Goal: Task Accomplishment & Management: Use online tool/utility

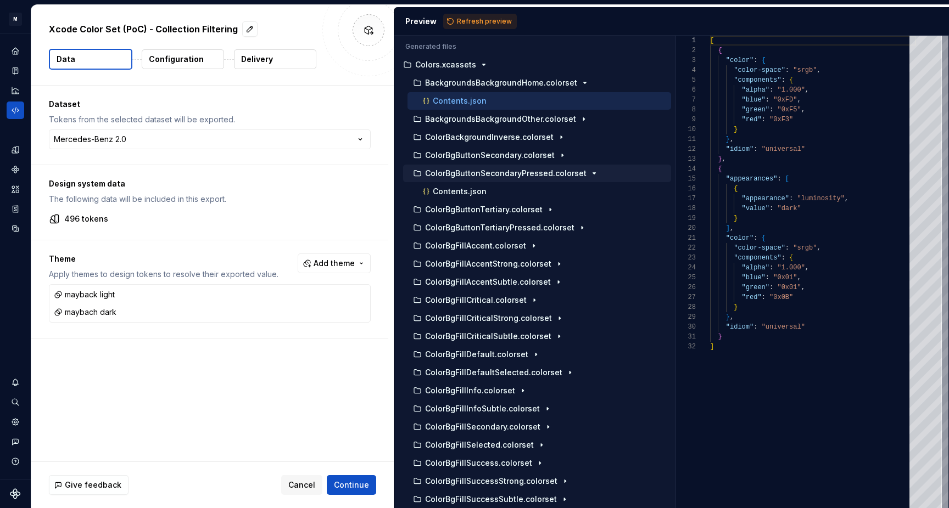
click at [187, 55] on p "Configuration" at bounding box center [176, 59] width 55 height 11
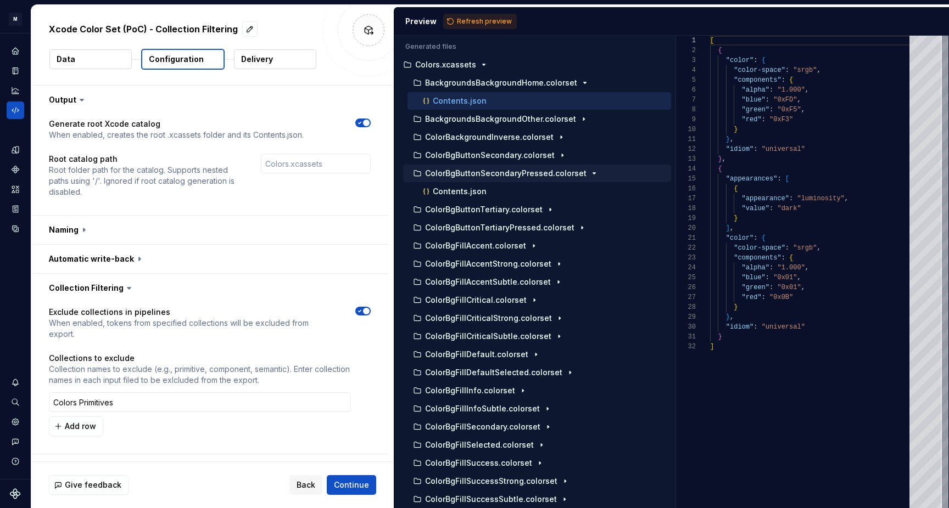
click at [279, 56] on button "Delivery" at bounding box center [275, 59] width 82 height 20
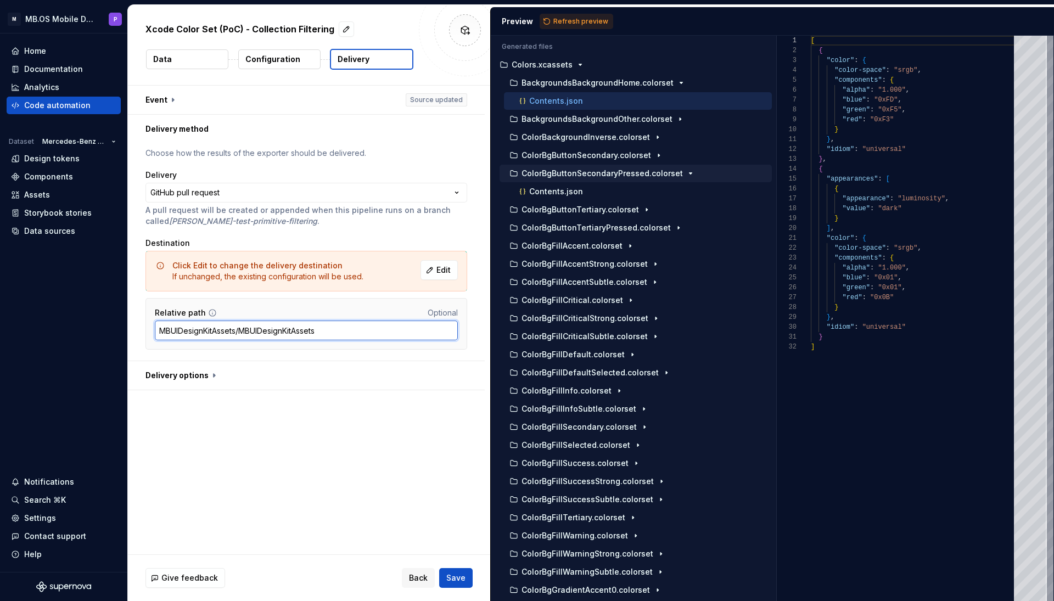
click at [330, 329] on input "MBUIDesignKitAssets/MBUIDesignKitAssets" at bounding box center [306, 331] width 303 height 20
type input "MBUIDesignKitAssets/MBUIDesignKitAssets/[GEOGRAPHIC_DATA]"
click at [469, 508] on button "Save" at bounding box center [455, 578] width 33 height 20
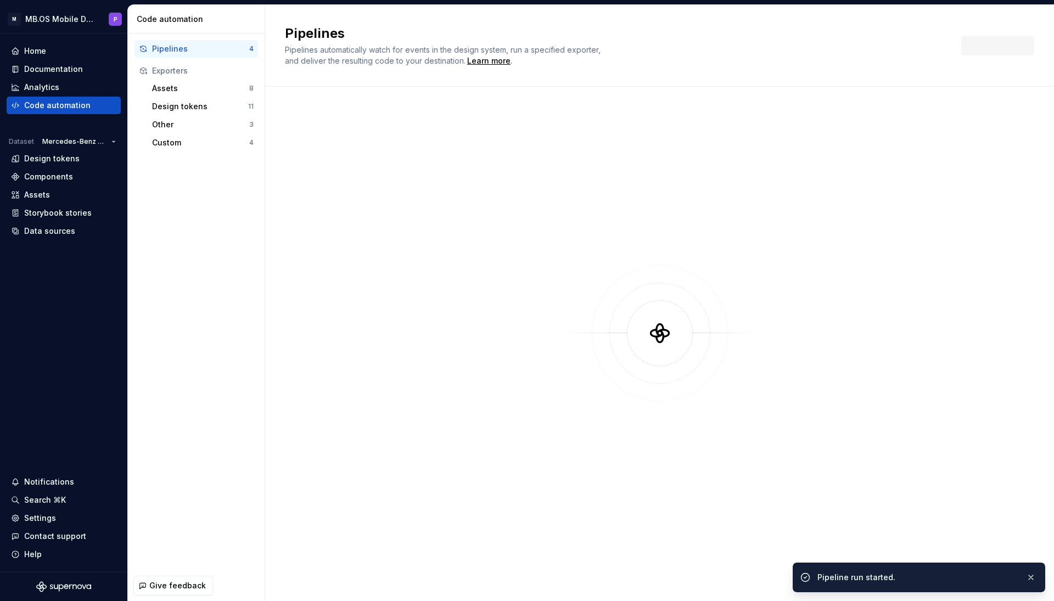
click at [564, 18] on div "Pipelines Pipelines automatically watch for events in the design system, run a …" at bounding box center [659, 46] width 789 height 82
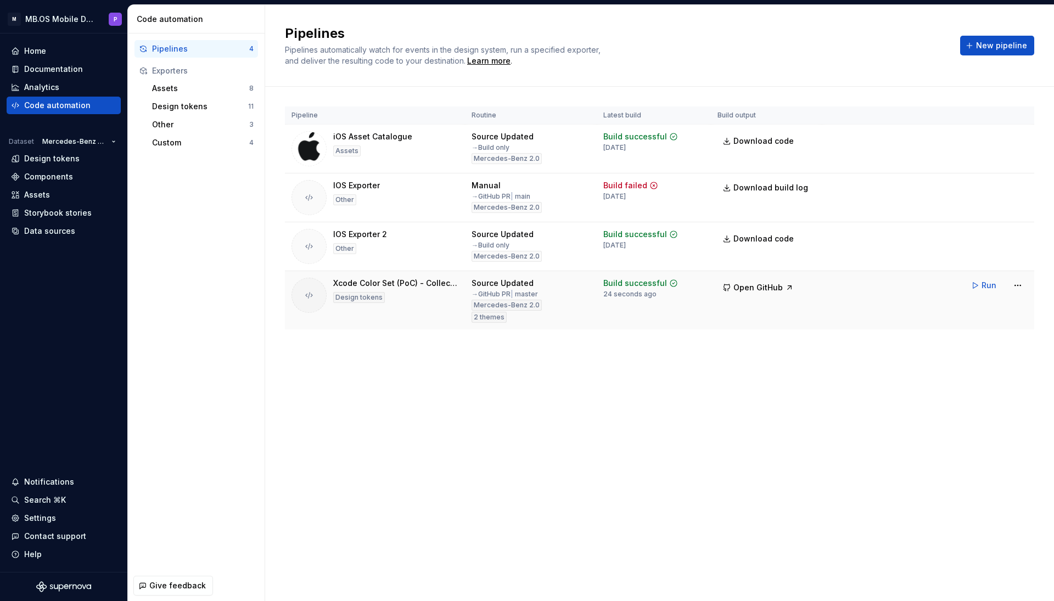
click at [313, 295] on icon at bounding box center [309, 295] width 9 height 9
click at [948, 40] on span "New pipeline" at bounding box center [1001, 45] width 51 height 11
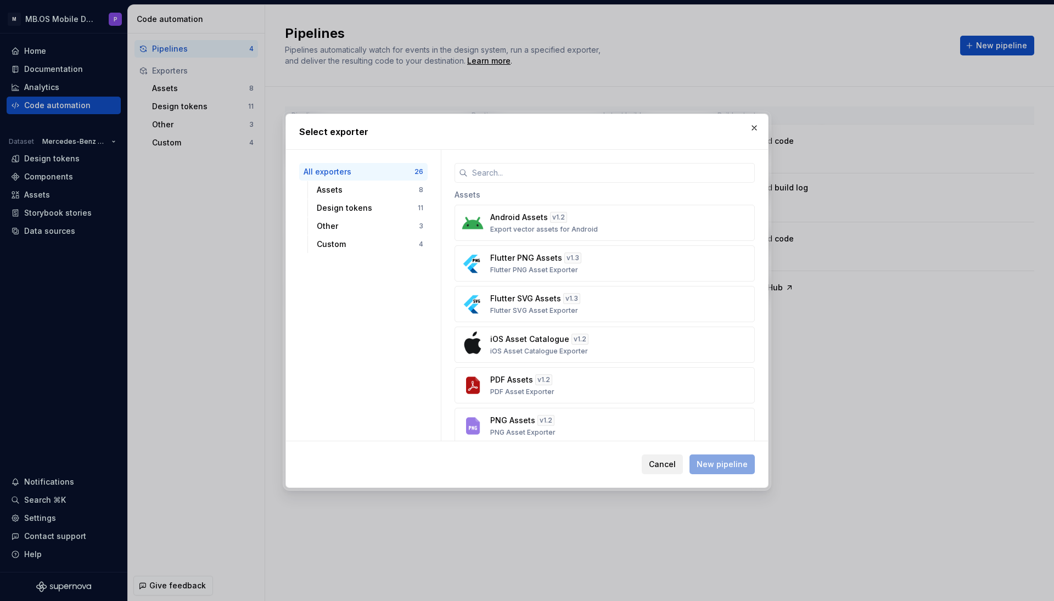
click at [656, 470] on button "Cancel" at bounding box center [662, 465] width 41 height 20
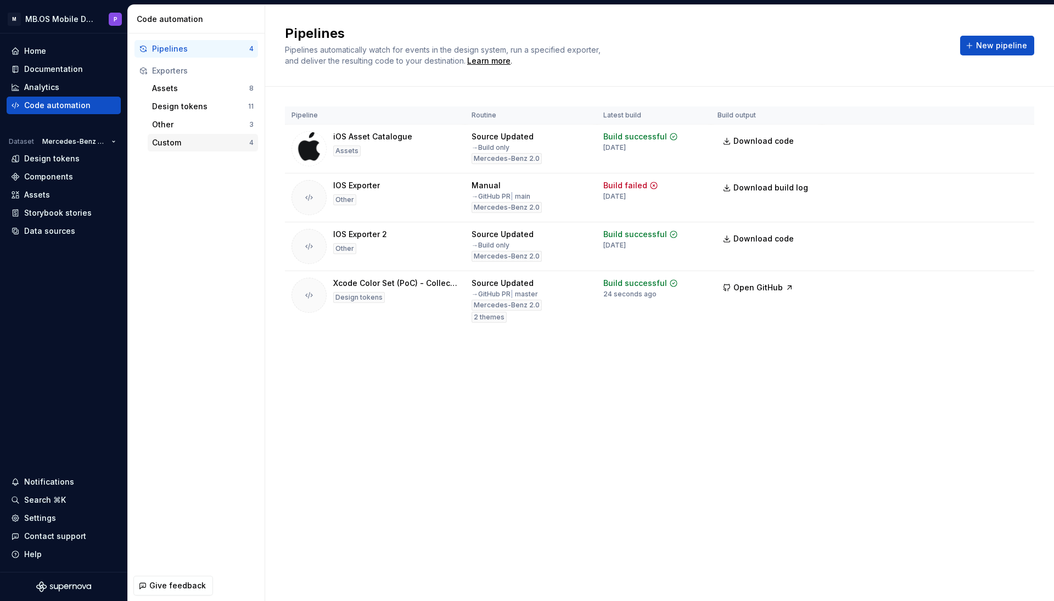
click at [210, 143] on div "Custom" at bounding box center [200, 142] width 97 height 11
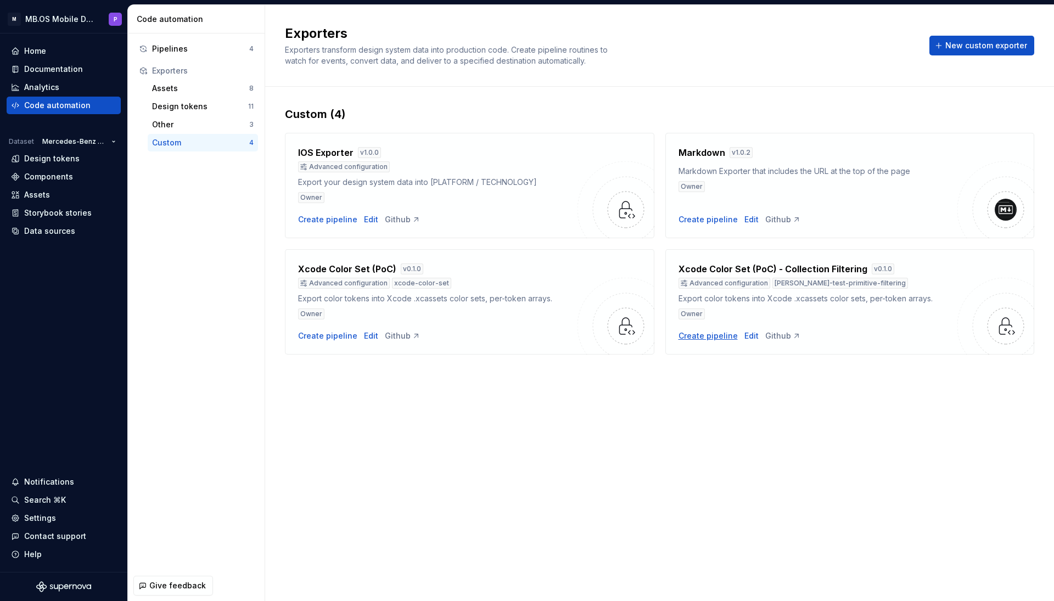
click at [709, 339] on div "Create pipeline" at bounding box center [708, 335] width 59 height 11
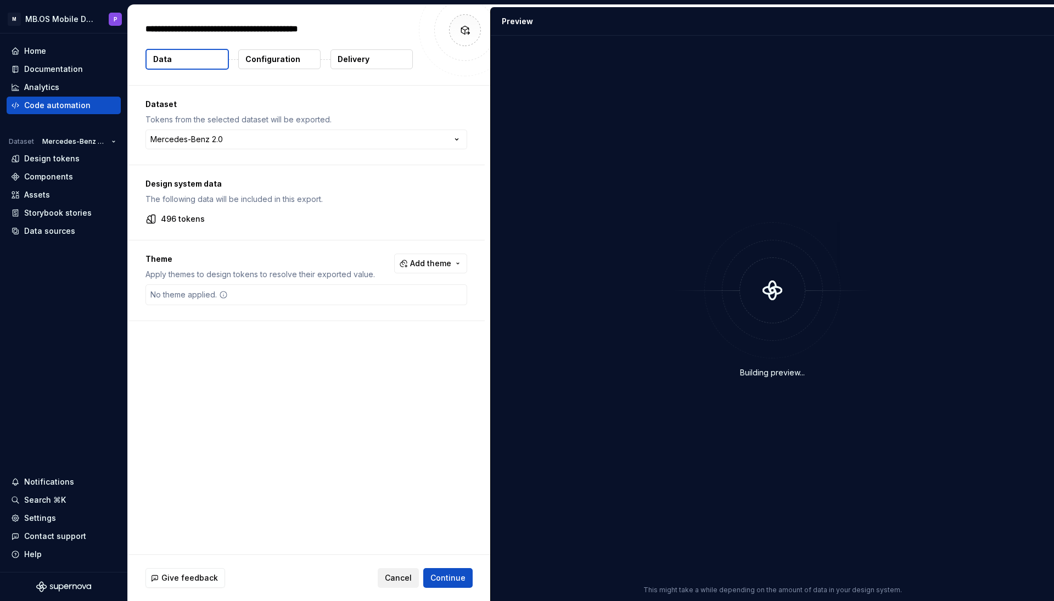
click at [401, 508] on span "Cancel" at bounding box center [398, 578] width 27 height 11
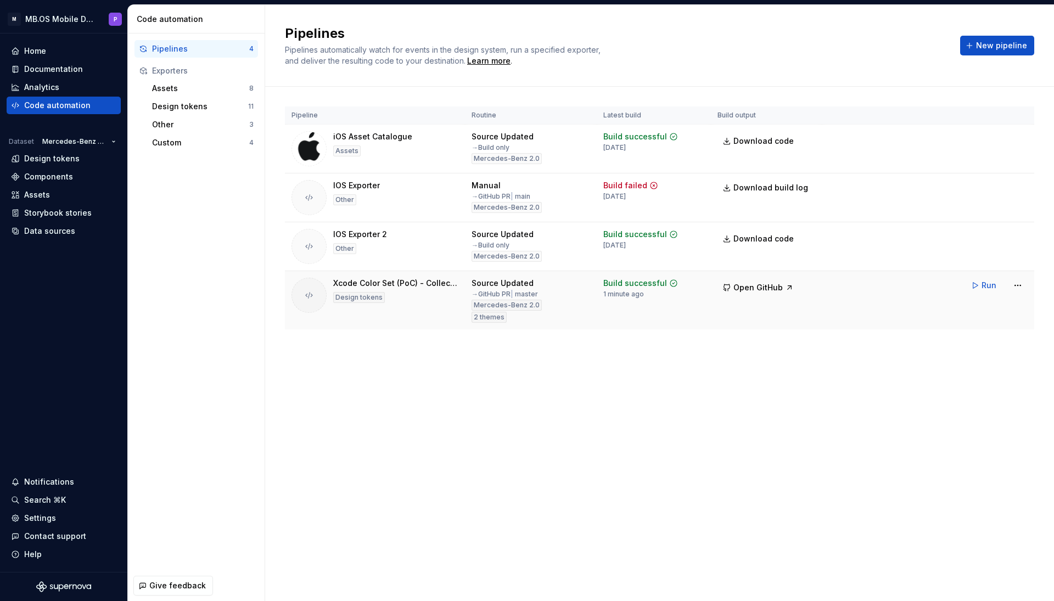
click at [421, 286] on div "Xcode Color Set (PoC) - Collection Filtering" at bounding box center [395, 283] width 125 height 11
click at [391, 279] on div "Xcode Color Set (PoC) - Collection Filtering" at bounding box center [395, 283] width 125 height 11
click at [430, 322] on td "Xcode Color Set (PoC) - Collection Filtering Design tokens" at bounding box center [375, 300] width 180 height 59
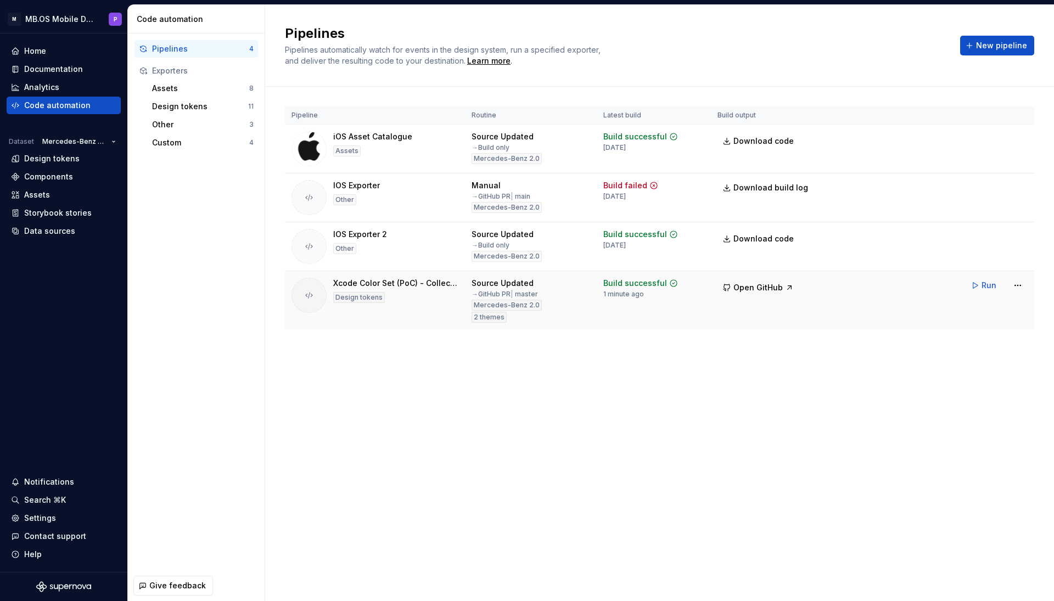
click at [636, 277] on td "Build successful 1 minute ago" at bounding box center [654, 300] width 114 height 59
click at [512, 310] on div "Mercedes-Benz 2.0" at bounding box center [507, 305] width 70 height 11
click at [188, 141] on div "Custom" at bounding box center [200, 142] width 97 height 11
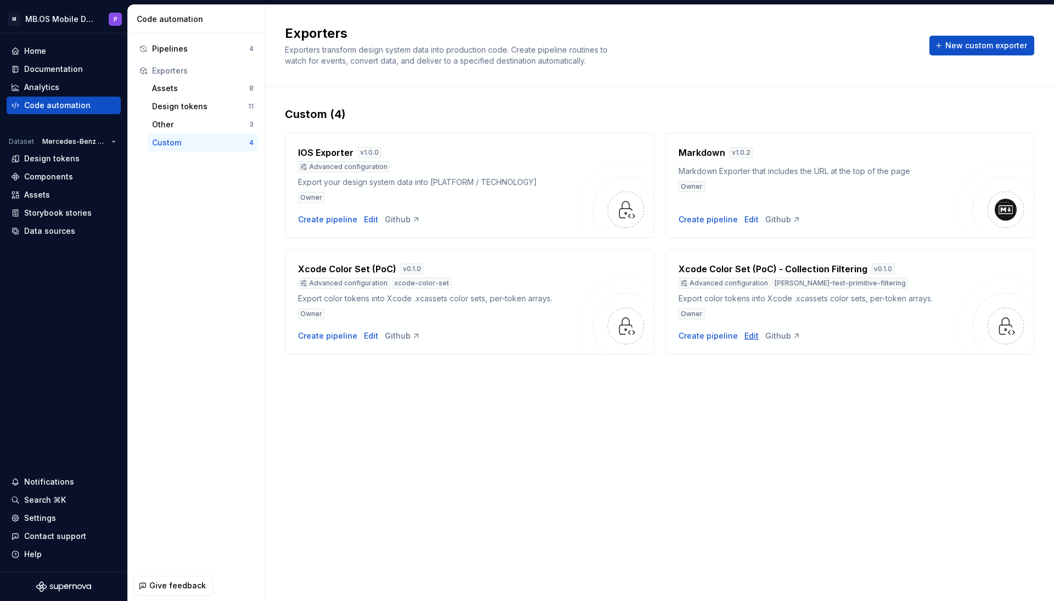
click at [749, 337] on div "Edit" at bounding box center [751, 335] width 14 height 11
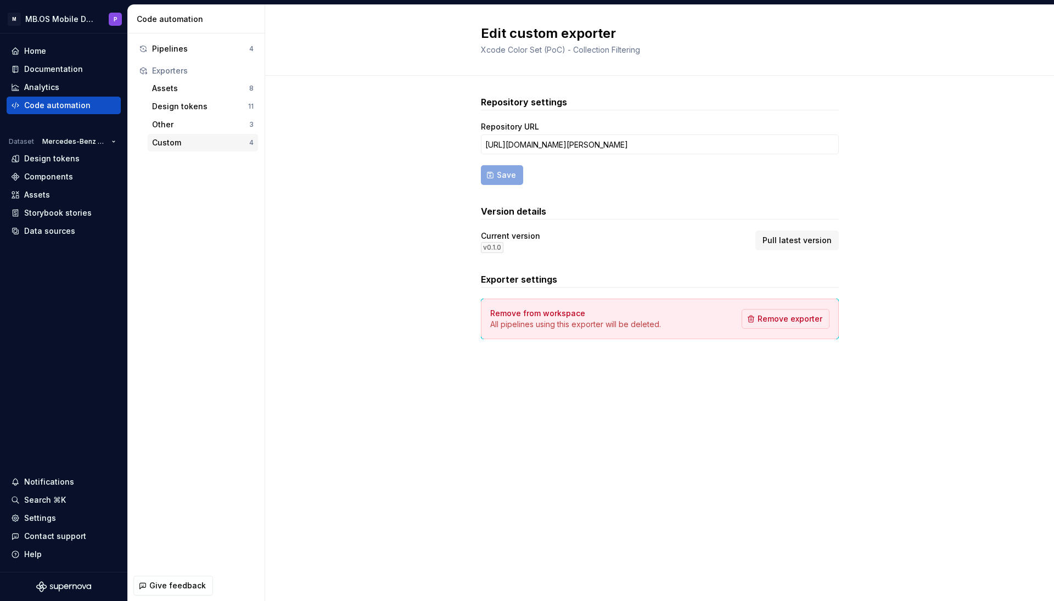
click at [190, 139] on div "Custom" at bounding box center [200, 142] width 97 height 11
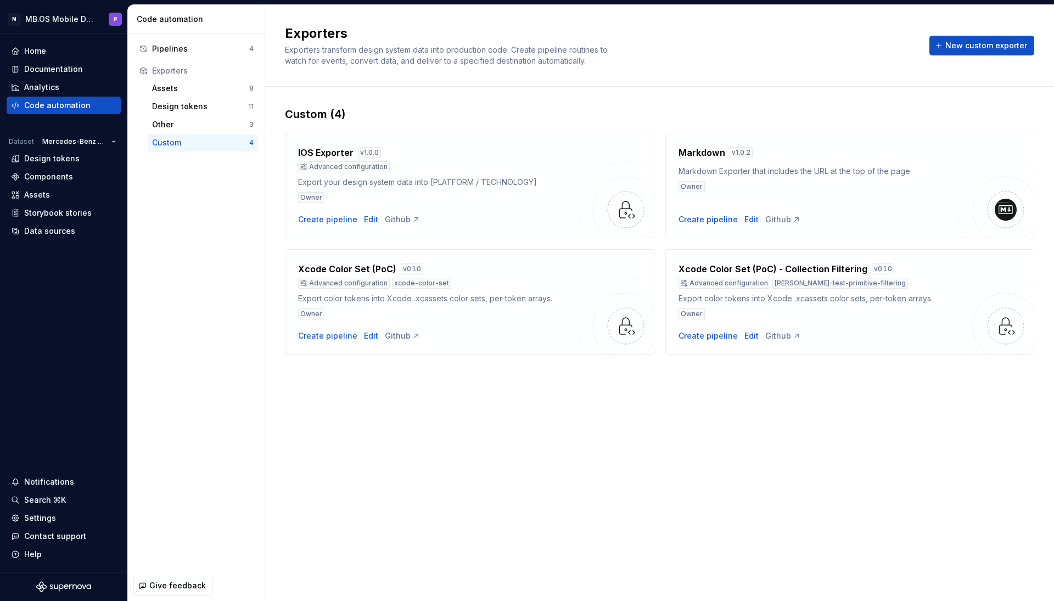
click at [767, 283] on div "Advanced configuration [PERSON_NAME]-test-primitive-filtering" at bounding box center [818, 283] width 279 height 11
click at [751, 268] on h4 "Xcode Color Set (PoC) - Collection Filtering" at bounding box center [773, 268] width 189 height 13
click at [862, 311] on div "Owner" at bounding box center [818, 314] width 279 height 11
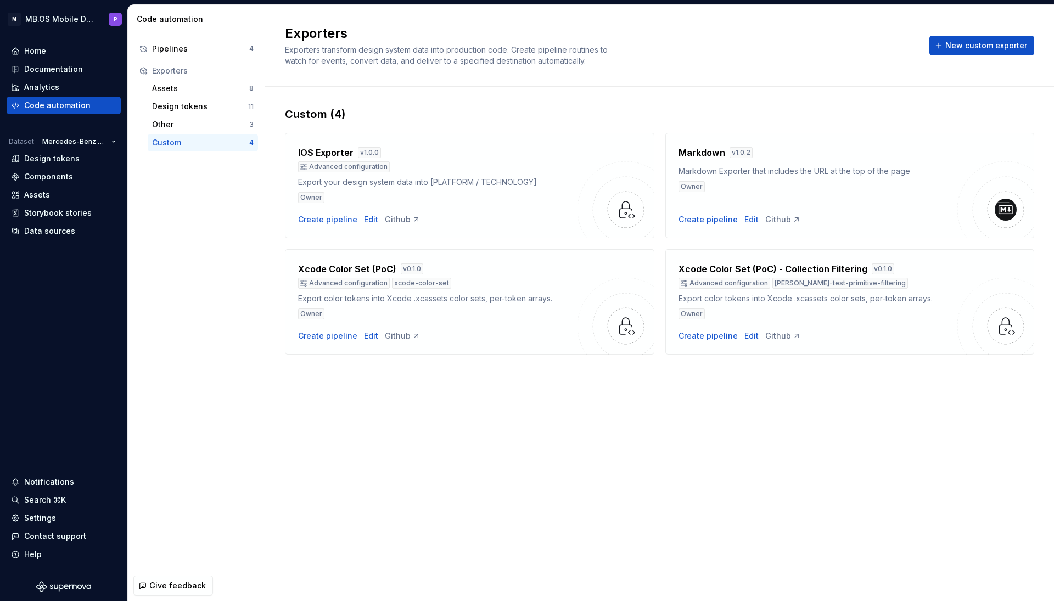
click at [862, 311] on div "Owner" at bounding box center [818, 314] width 279 height 11
click at [948, 335] on img at bounding box center [1006, 325] width 22 height 21
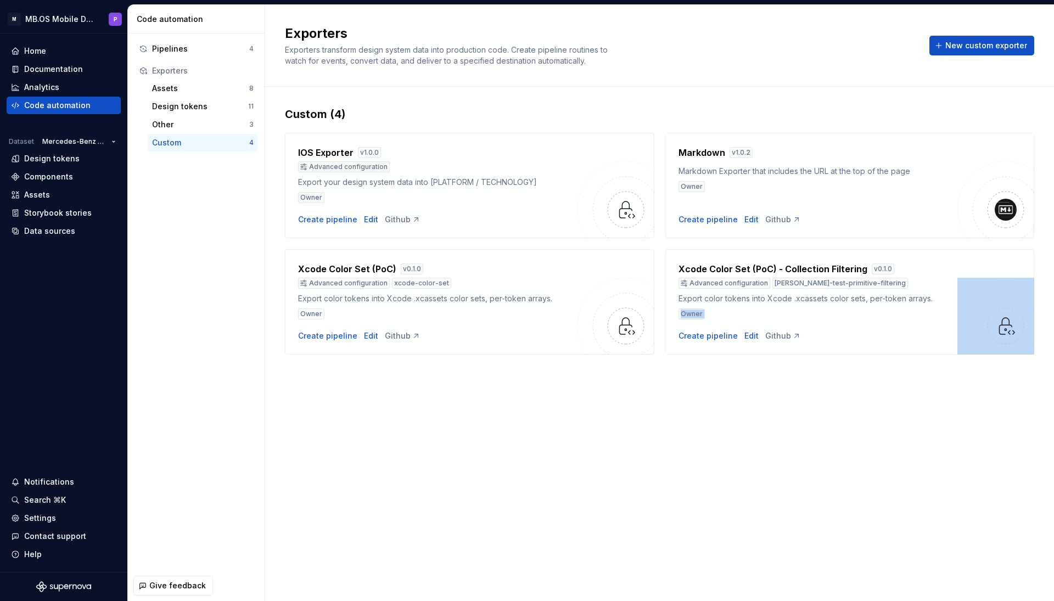
click at [948, 335] on img at bounding box center [1006, 325] width 22 height 21
click at [699, 336] on div "Create pipeline" at bounding box center [708, 335] width 59 height 11
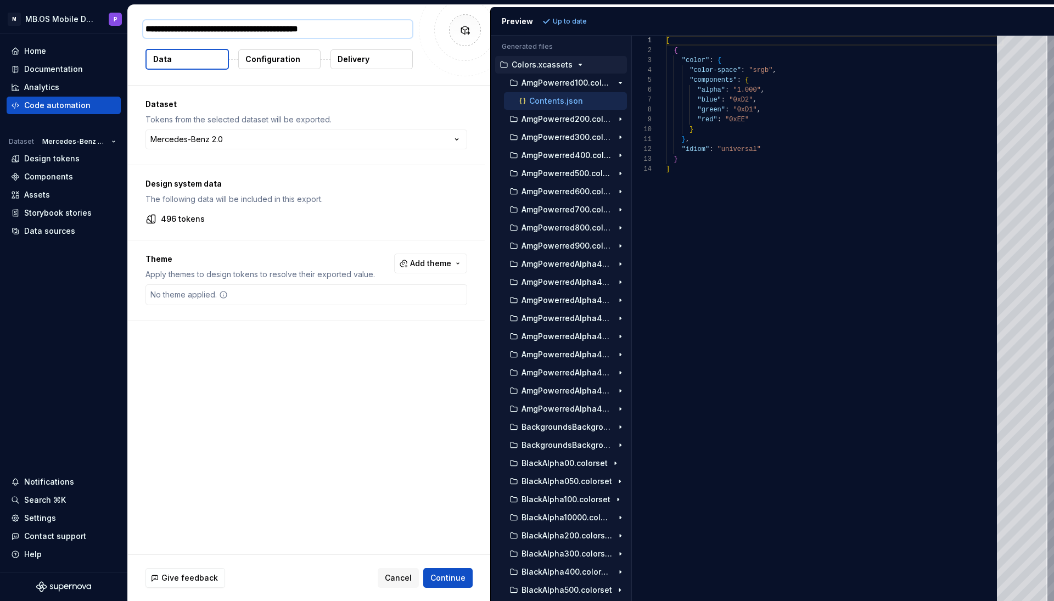
type textarea "*"
click at [440, 267] on span "Add theme" at bounding box center [430, 263] width 41 height 11
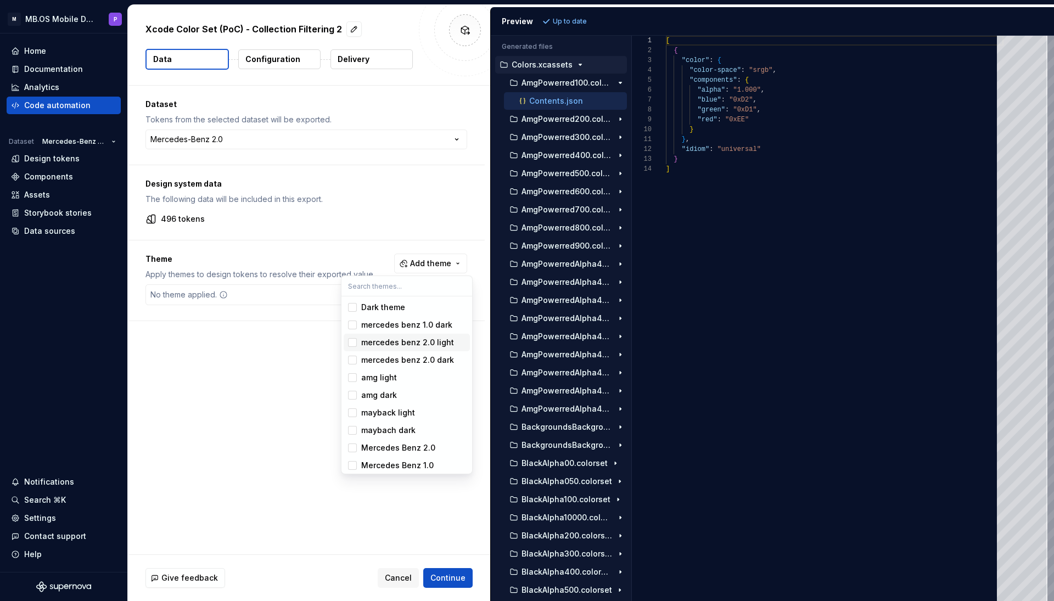
click at [394, 341] on div "mercedes benz 2.0 light" at bounding box center [407, 342] width 93 height 11
click at [393, 360] on div "mercedes benz 2.0 dark" at bounding box center [407, 360] width 93 height 11
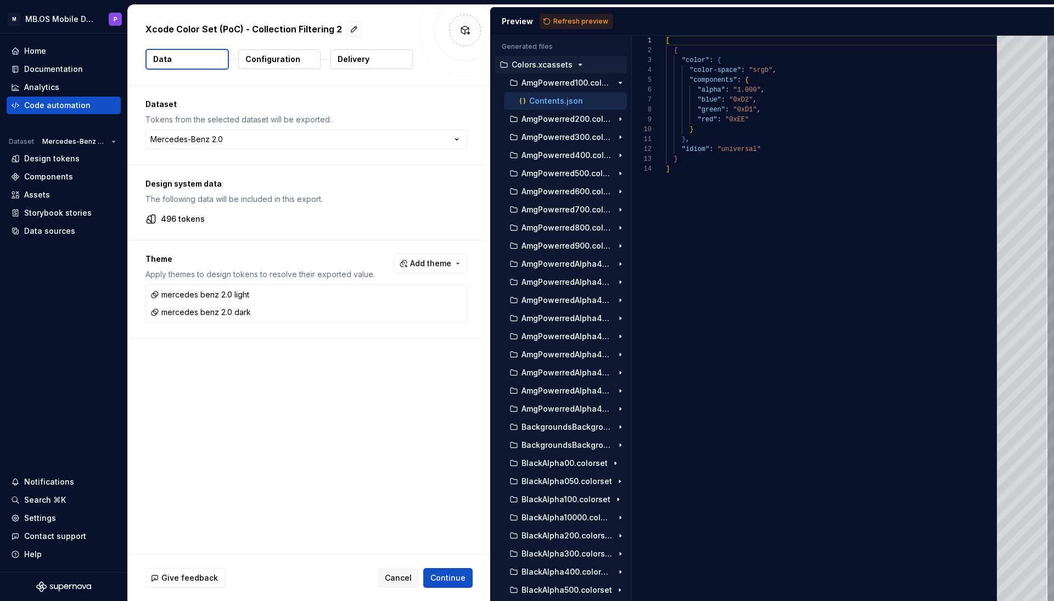
click at [459, 508] on html "**********" at bounding box center [527, 300] width 1054 height 601
click at [450, 508] on span "Continue" at bounding box center [447, 578] width 35 height 11
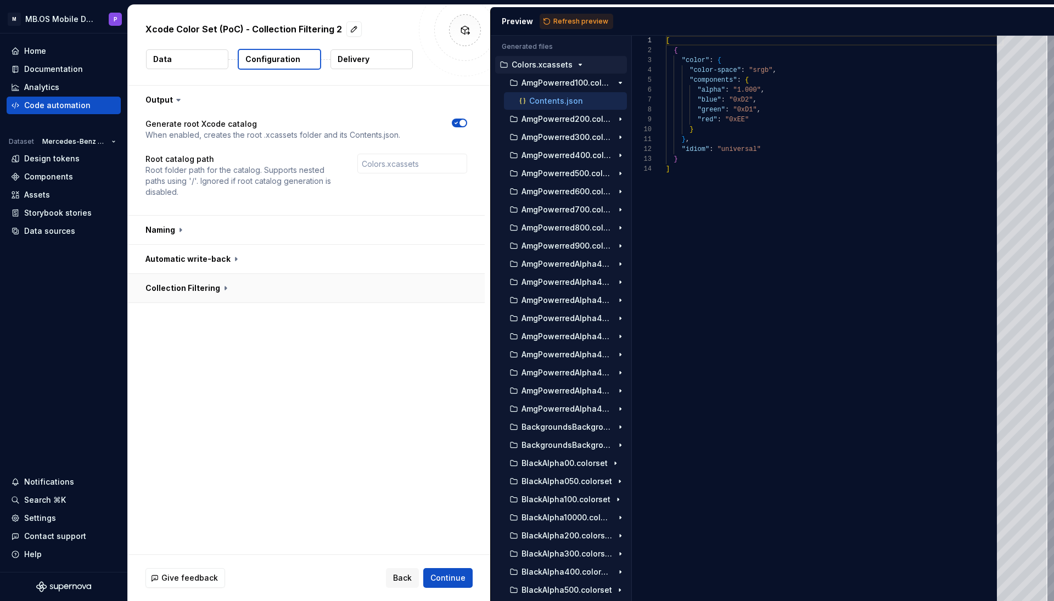
click at [225, 287] on button "button" at bounding box center [306, 288] width 357 height 29
click at [459, 311] on span "button" at bounding box center [456, 311] width 7 height 7
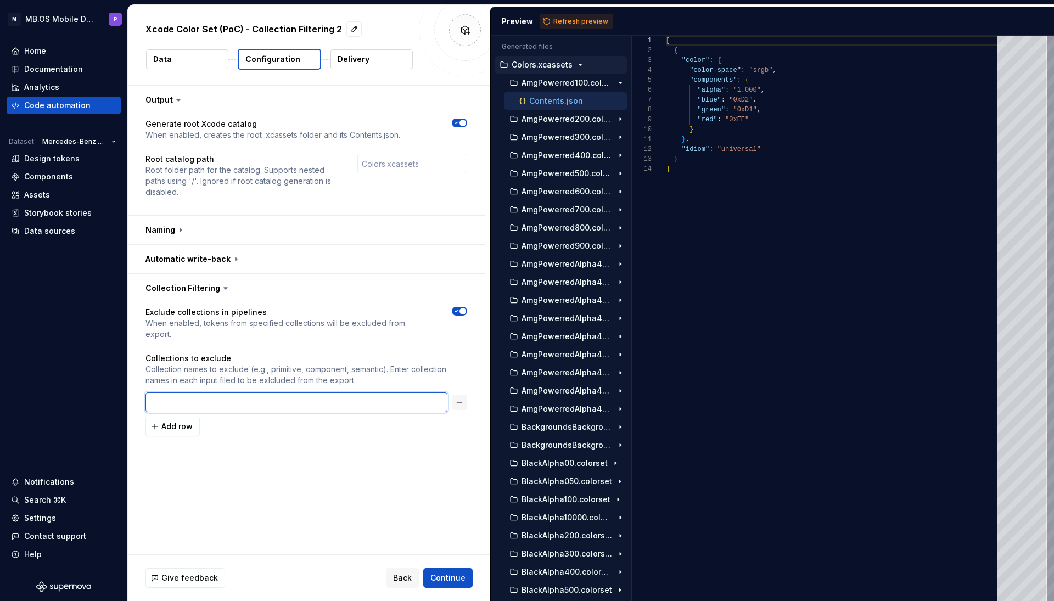
click at [210, 394] on input "text" at bounding box center [296, 403] width 302 height 20
type input "Colors Primitives"
click at [588, 18] on span "Refresh preview" at bounding box center [580, 21] width 55 height 9
click at [231, 257] on button "button" at bounding box center [306, 259] width 357 height 29
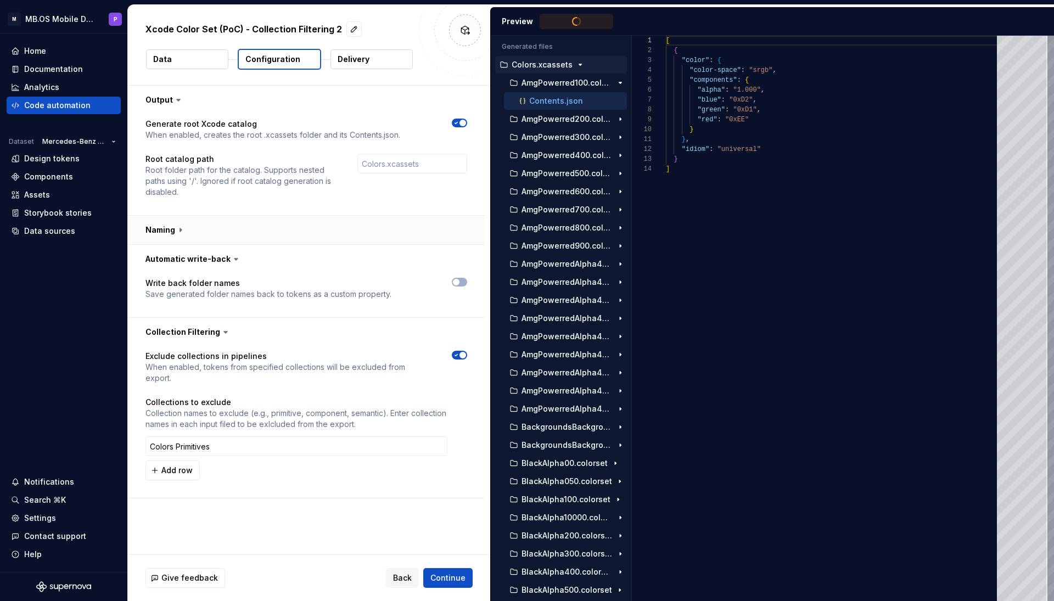
click at [172, 231] on button "button" at bounding box center [306, 230] width 357 height 29
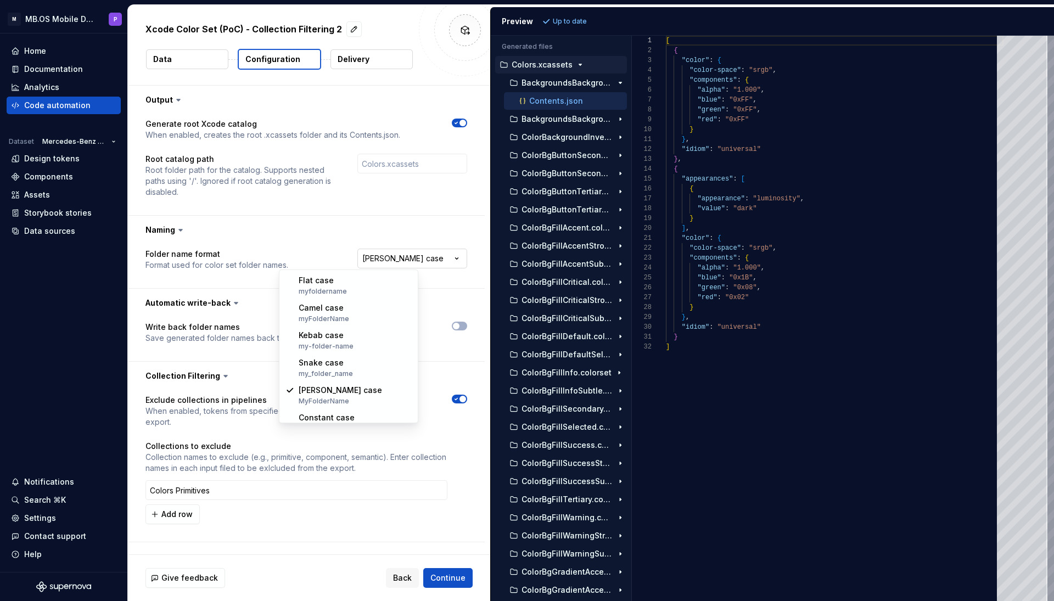
click at [362, 261] on html "**********" at bounding box center [527, 300] width 1054 height 601
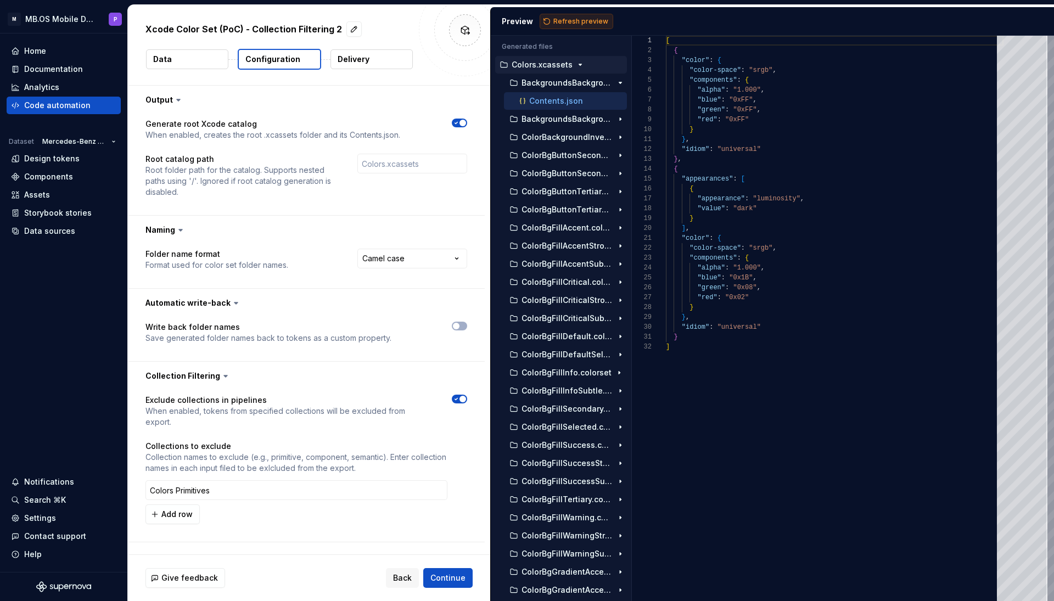
click at [562, 19] on span "Refresh preview" at bounding box center [580, 21] width 55 height 9
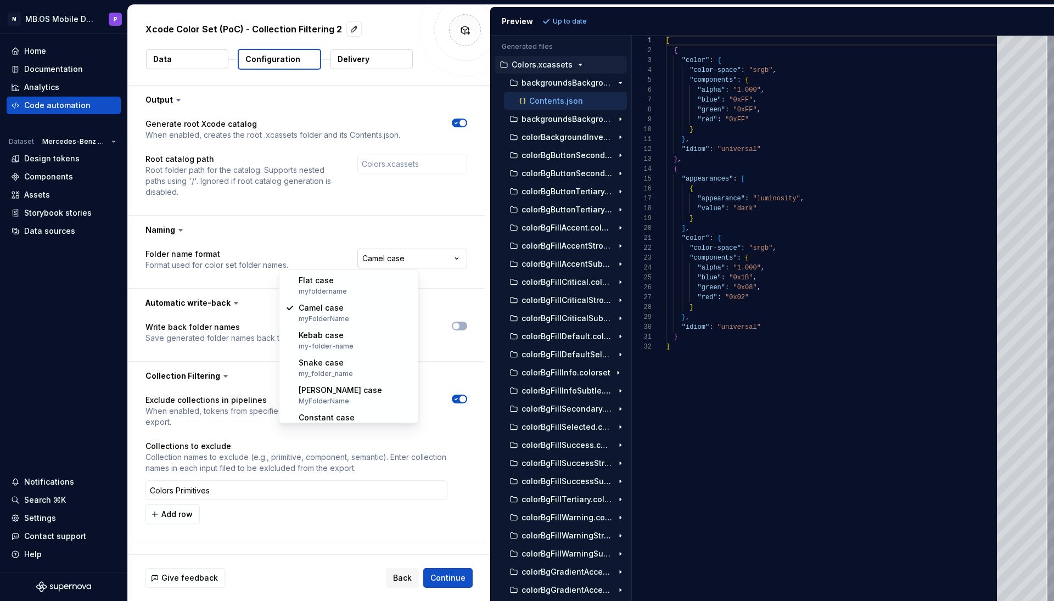
click at [374, 259] on html "**********" at bounding box center [527, 300] width 1054 height 601
select select "*********"
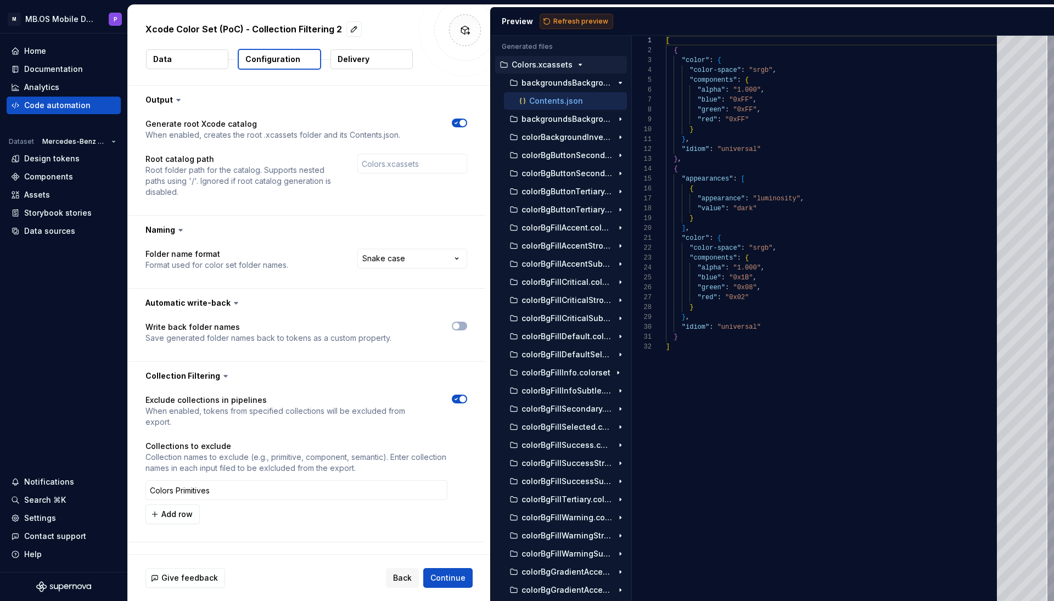
click at [579, 19] on span "Refresh preview" at bounding box center [580, 21] width 55 height 9
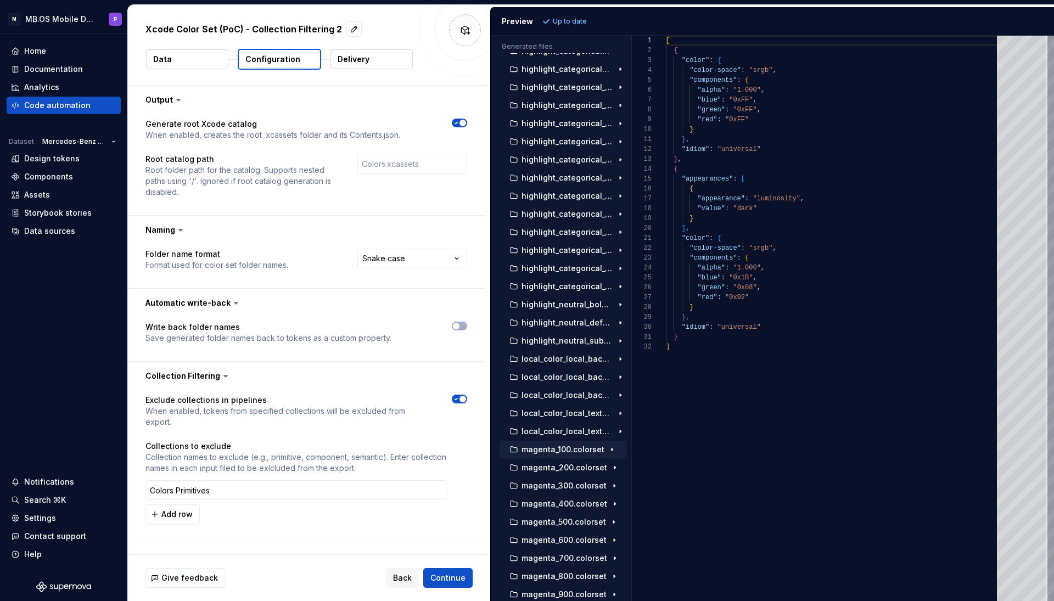
scroll to position [2006, 0]
click at [621, 357] on icon "button" at bounding box center [620, 359] width 9 height 9
click at [383, 61] on button "Delivery" at bounding box center [371, 59] width 82 height 20
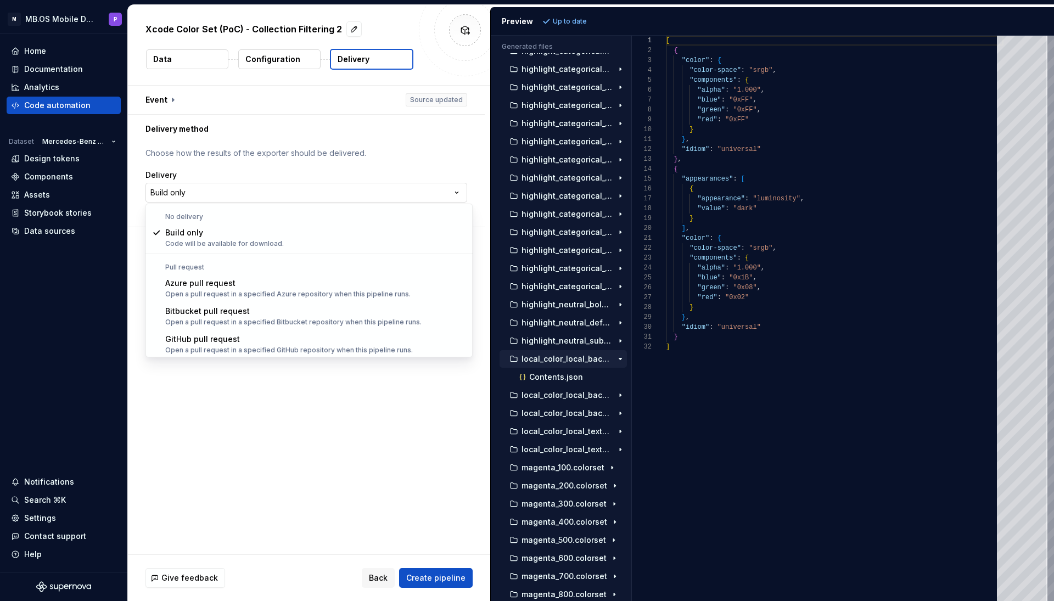
click at [379, 189] on html "**********" at bounding box center [527, 300] width 1054 height 601
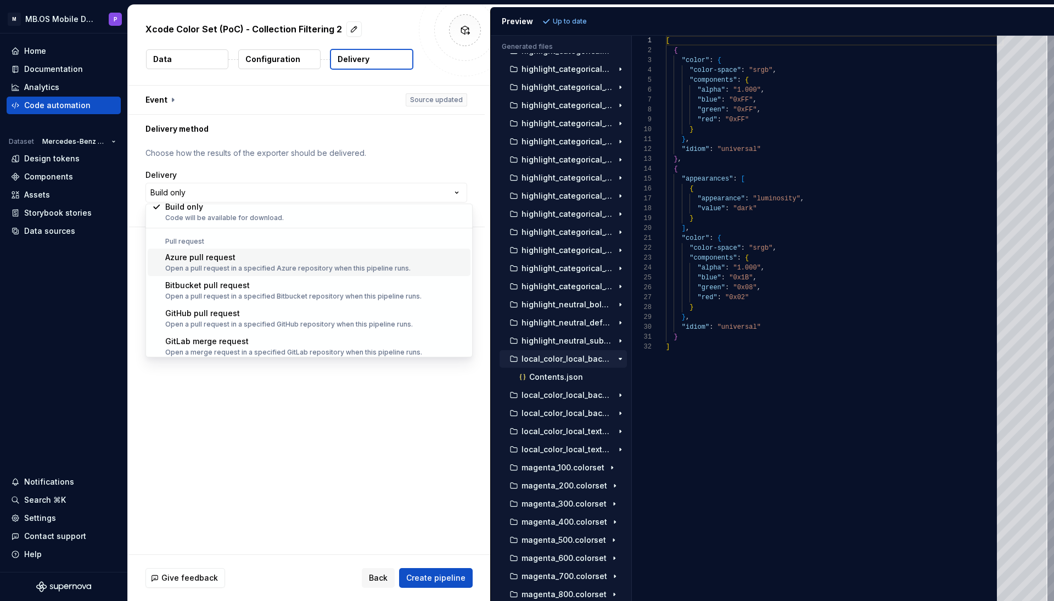
scroll to position [28, 0]
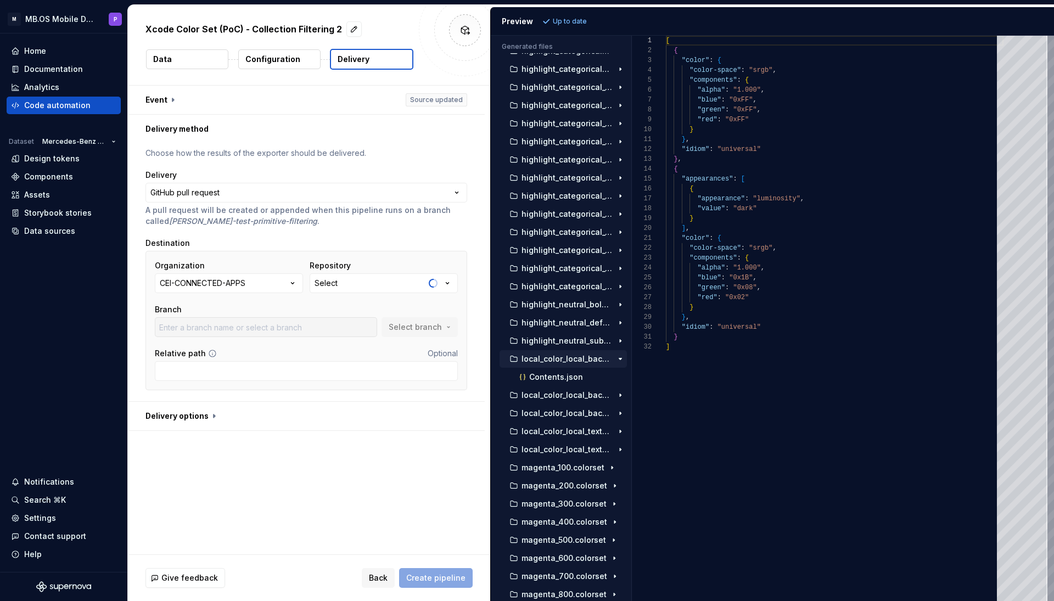
type textarea "**********"
click at [671, 43] on div "[" at bounding box center [835, 41] width 338 height 10
type input "compose_ui"
click at [260, 283] on button "CEI-CONNECTED-APPS" at bounding box center [229, 283] width 148 height 20
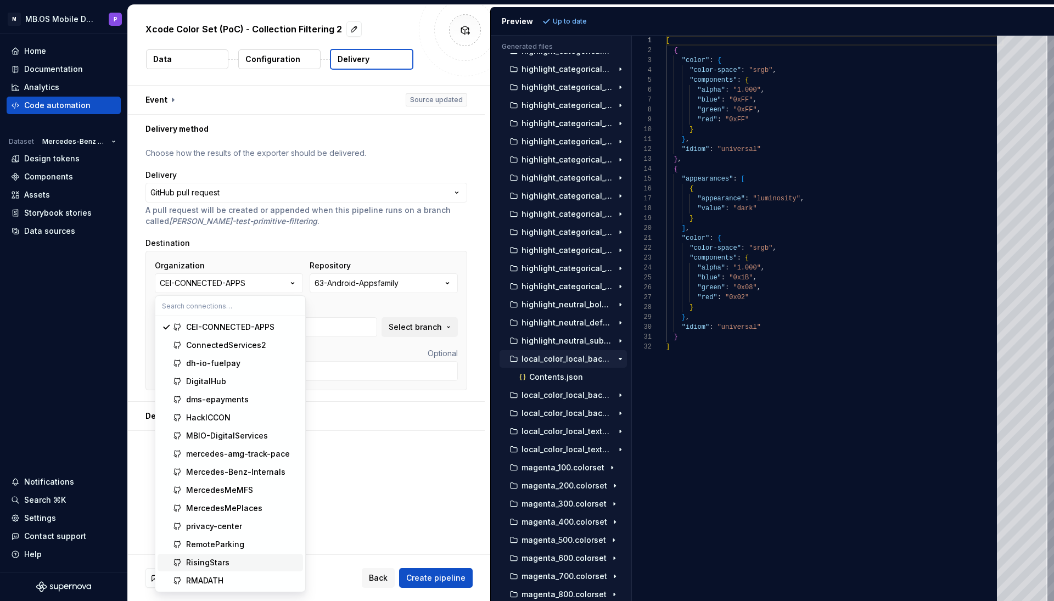
click at [228, 508] on div "RisingStars" at bounding box center [242, 562] width 113 height 11
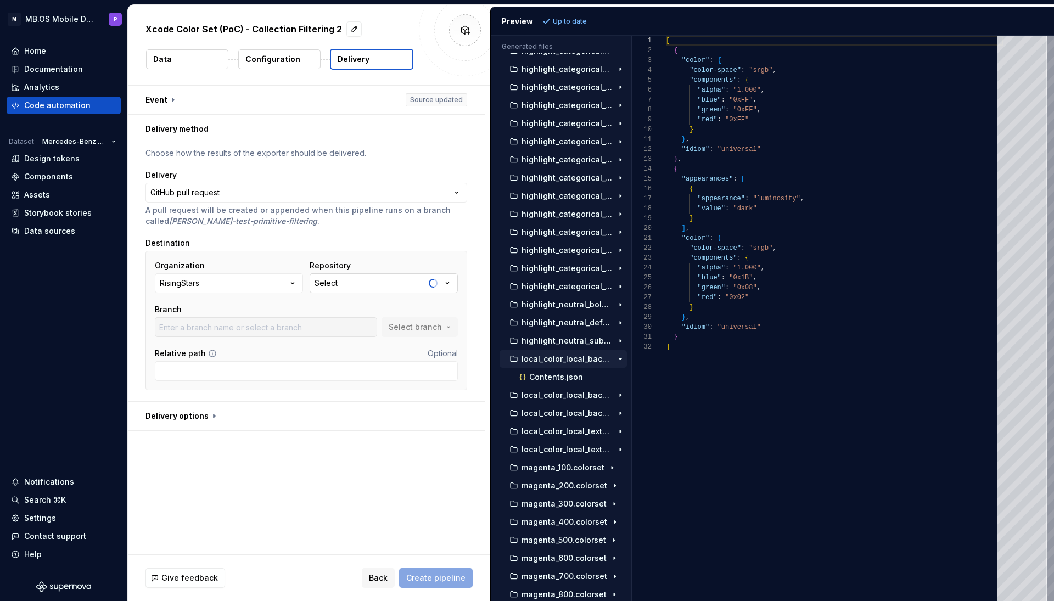
click at [365, 284] on button "Select" at bounding box center [384, 283] width 148 height 20
type input "asset"
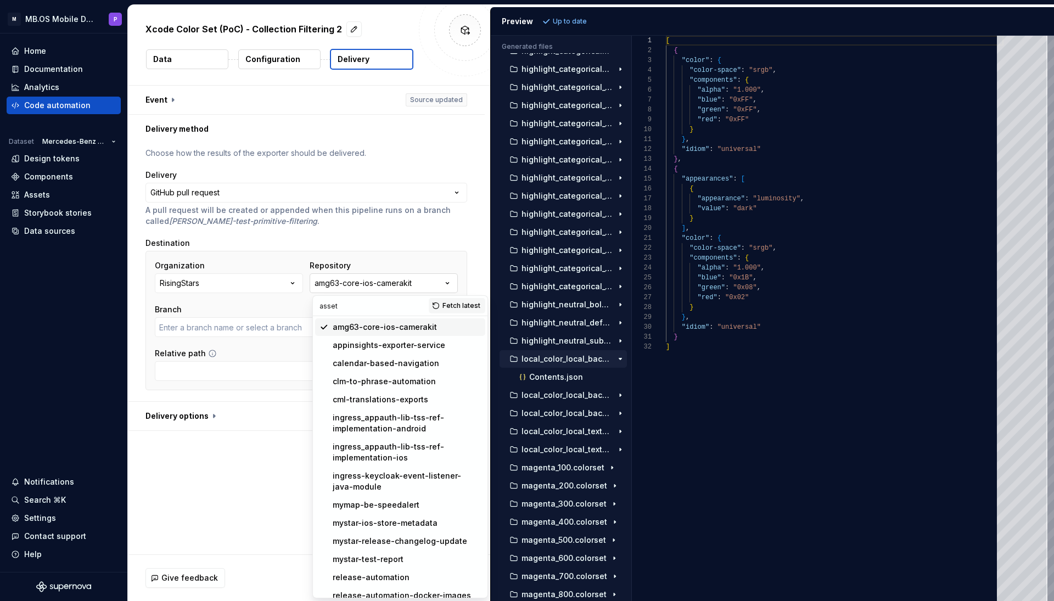
type input "Bug/CameraScanner"
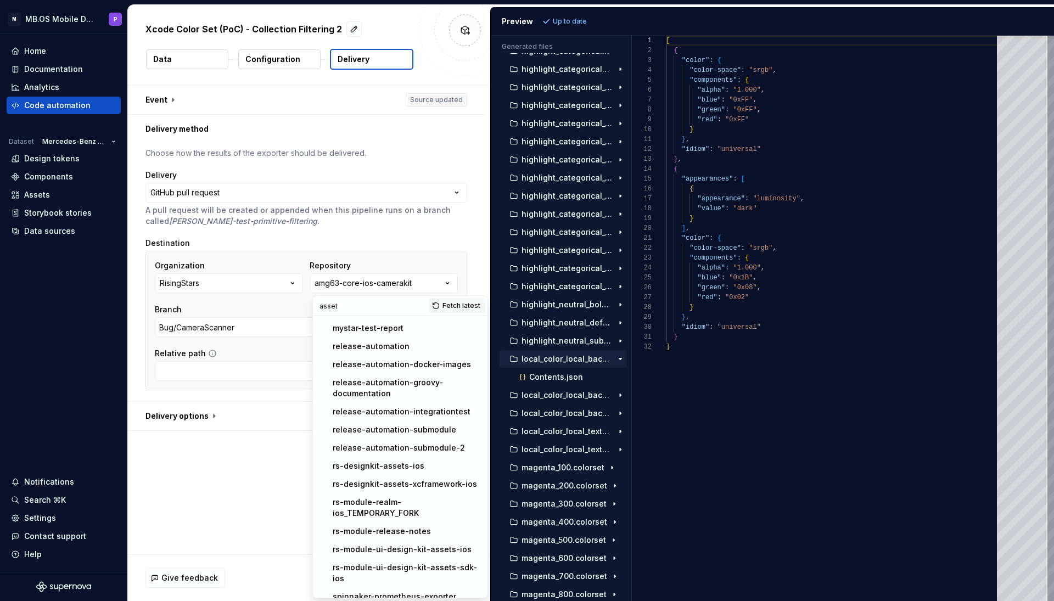
scroll to position [230, 0]
type input "asset"
click at [442, 508] on div "rs-module-ui-design-kit-assets-ios" at bounding box center [402, 550] width 139 height 11
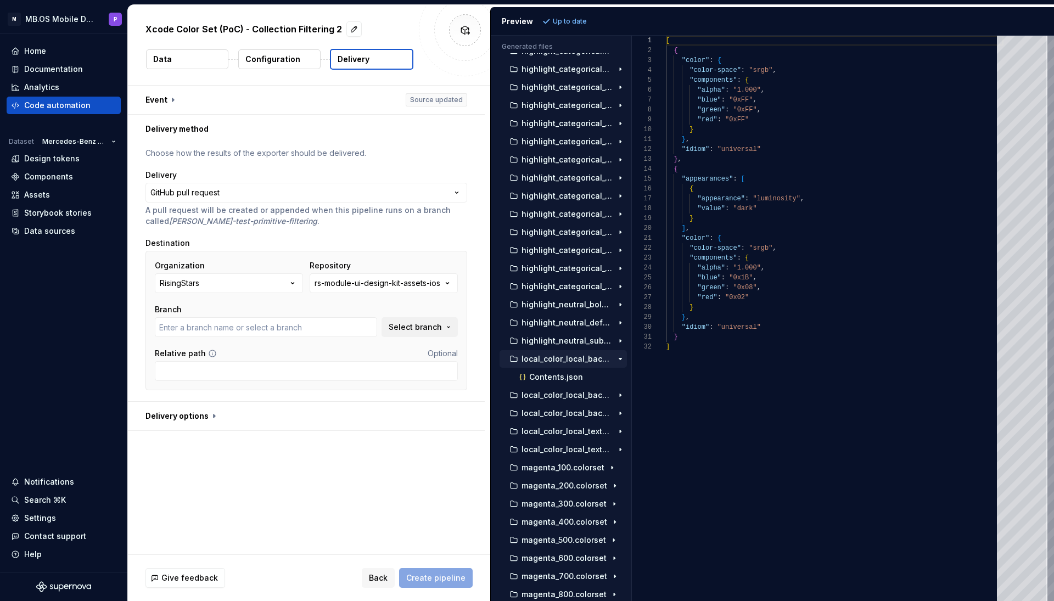
type input "feature/MBUI-0000-Added-Assets-needed-by-MBSupportKit"
click at [430, 329] on span "Select branch" at bounding box center [415, 327] width 53 height 11
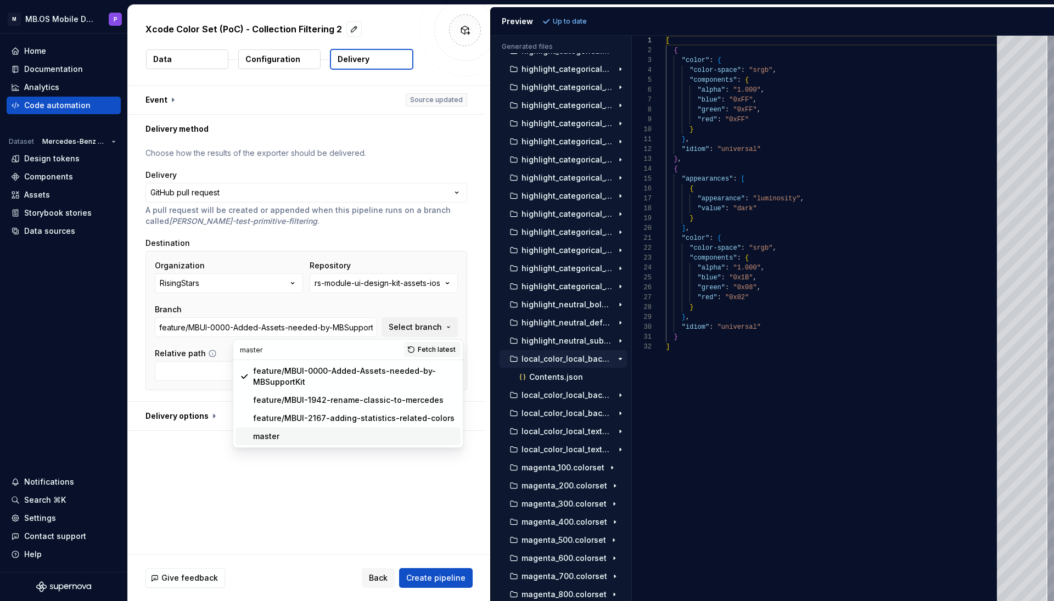
type input "master"
click at [294, 434] on div "master" at bounding box center [354, 436] width 203 height 11
type input "master"
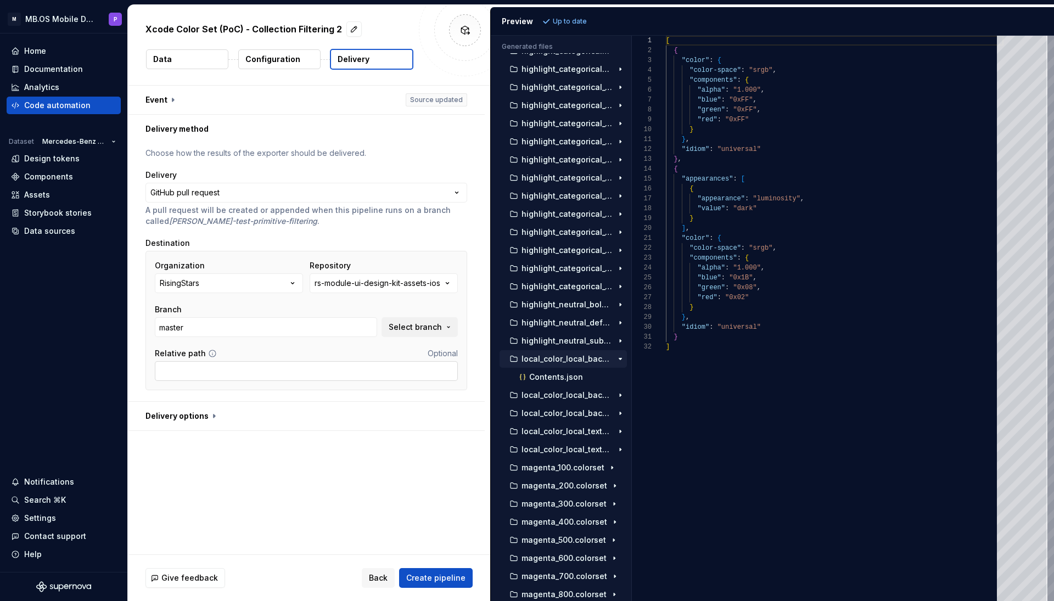
click at [227, 367] on input "Relative path" at bounding box center [306, 371] width 303 height 20
type input "MBUIDesignkit"
click at [256, 371] on input "MBUIDesignkit" at bounding box center [306, 371] width 303 height 20
paste input "MBUIDesignKitAssets/MBUIDesignKitAssets/Colors.xcassets/BackgroundsBackgroundHo…"
drag, startPoint x: 199, startPoint y: 372, endPoint x: 552, endPoint y: 383, distance: 353.1
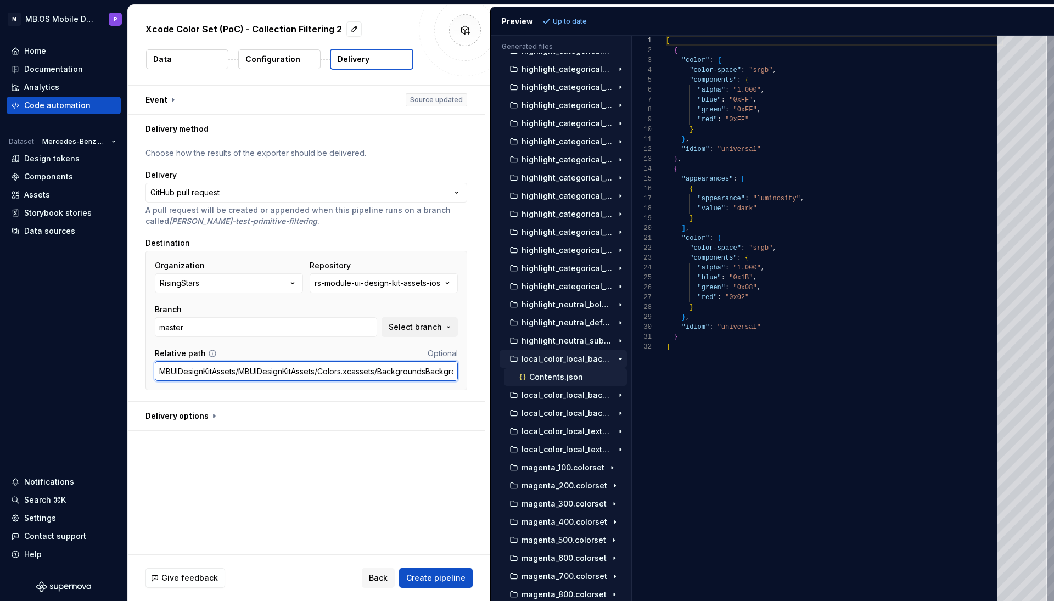
click at [552, 383] on div "**********" at bounding box center [591, 303] width 926 height 596
type input "MBUIDesignKitAssets/MBUIDesignKitAssets/Mercedes"
click at [208, 411] on button "button" at bounding box center [306, 416] width 357 height 29
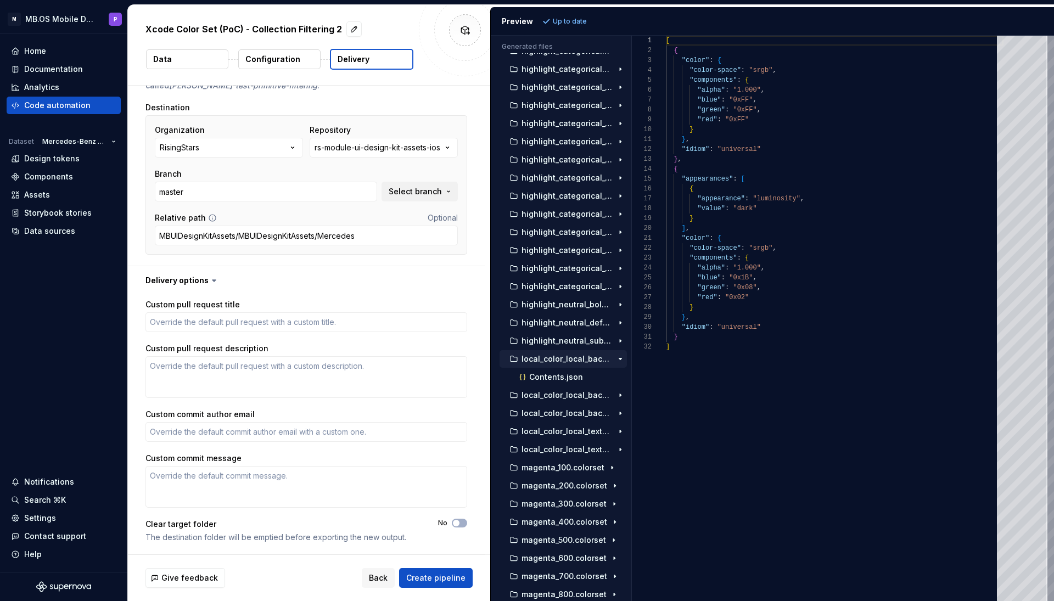
scroll to position [136, 0]
click at [169, 326] on textarea "Custom pull request title" at bounding box center [306, 322] width 322 height 20
type textarea "*"
type textarea "S"
type textarea "*"
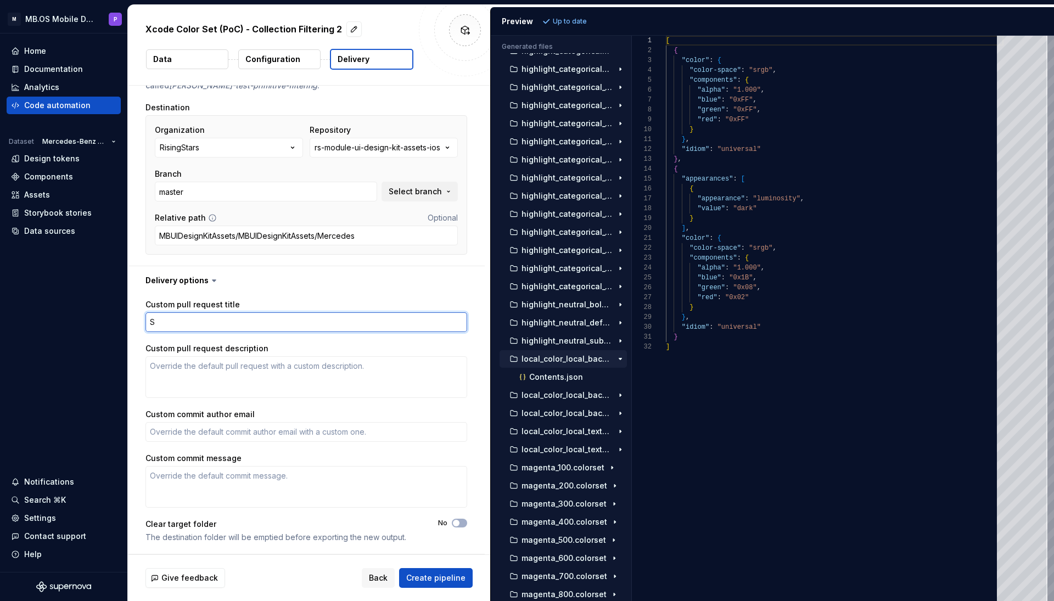
type textarea "Su"
type textarea "*"
type textarea "Sup"
type textarea "*"
type textarea "Supe"
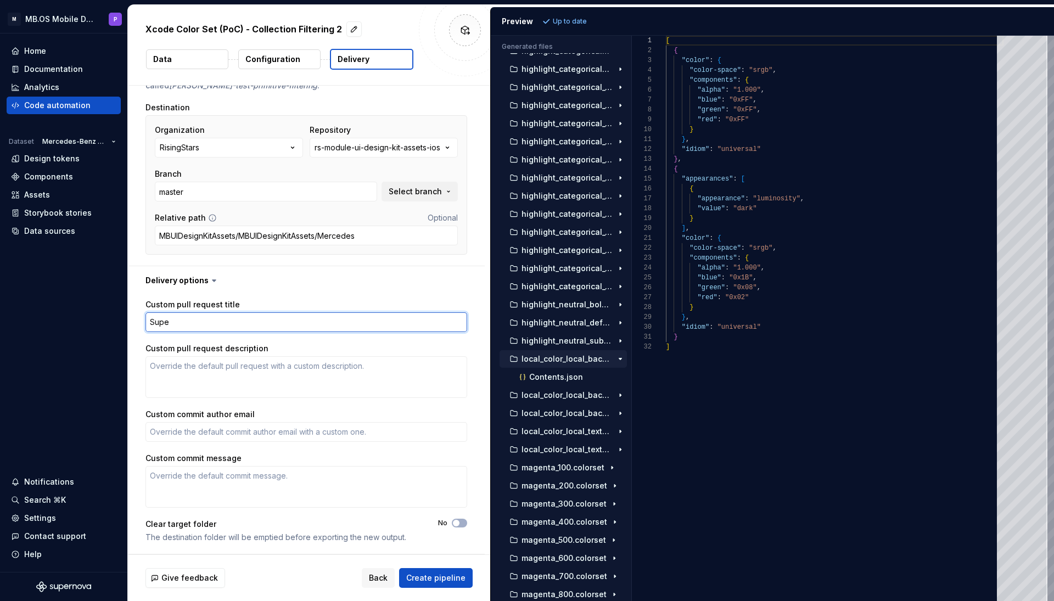
type textarea "*"
type textarea "Super"
type textarea "*"
type textarea "SuperN"
type textarea "*"
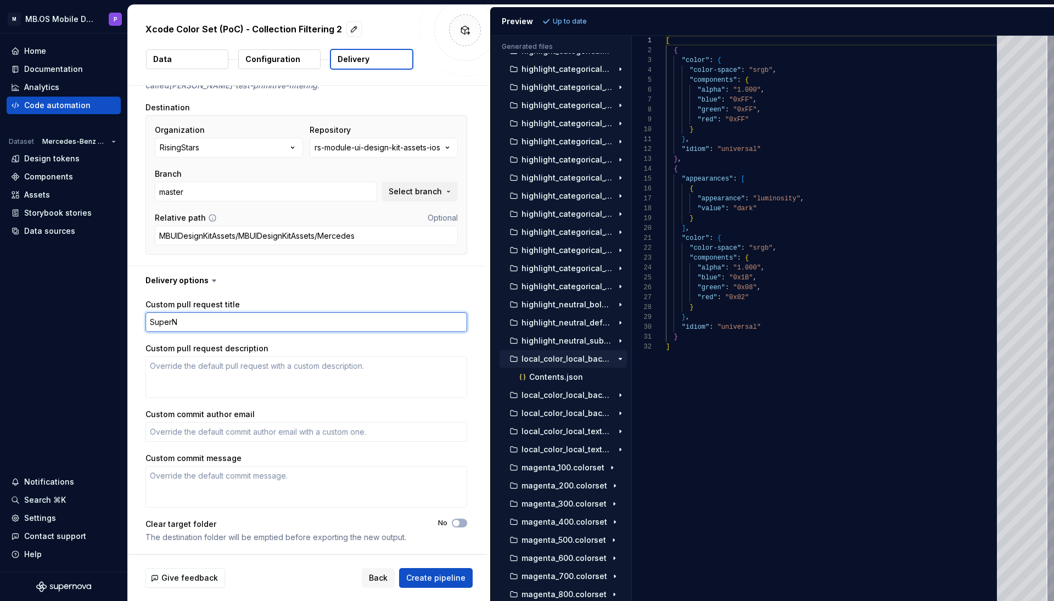
type textarea "SuperNo"
type textarea "*"
type textarea "SuperNov"
type textarea "*"
type textarea "SuperNova"
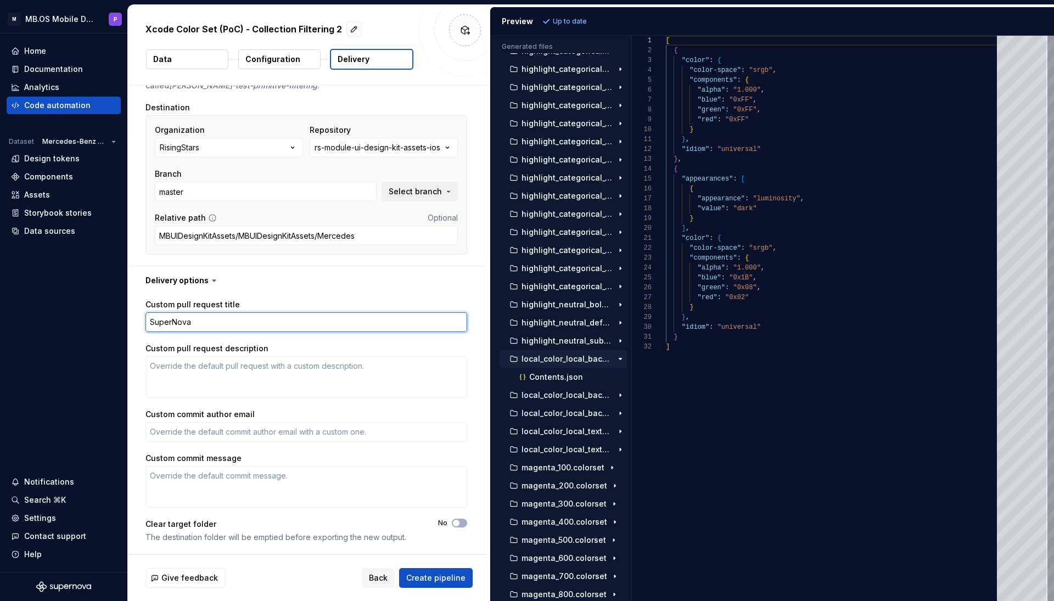
type textarea "*"
type textarea "SuperNova"
type textarea "*"
type textarea "SuperNova C"
type textarea "*"
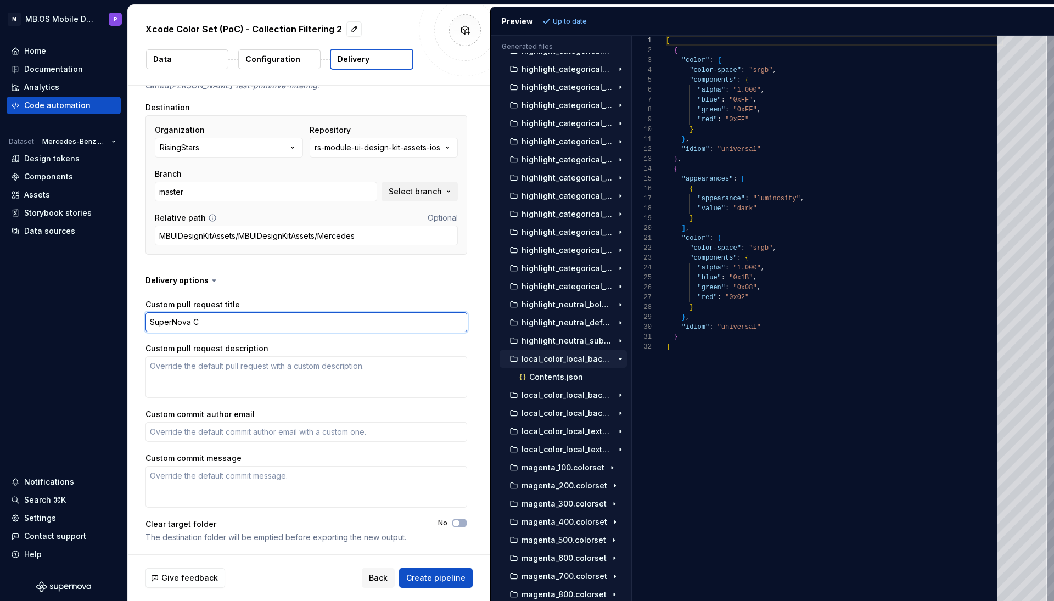
type textarea "SuperNova Co"
type textarea "*"
type textarea "SuperNova Col"
type textarea "*"
type textarea "SuperNova Colo"
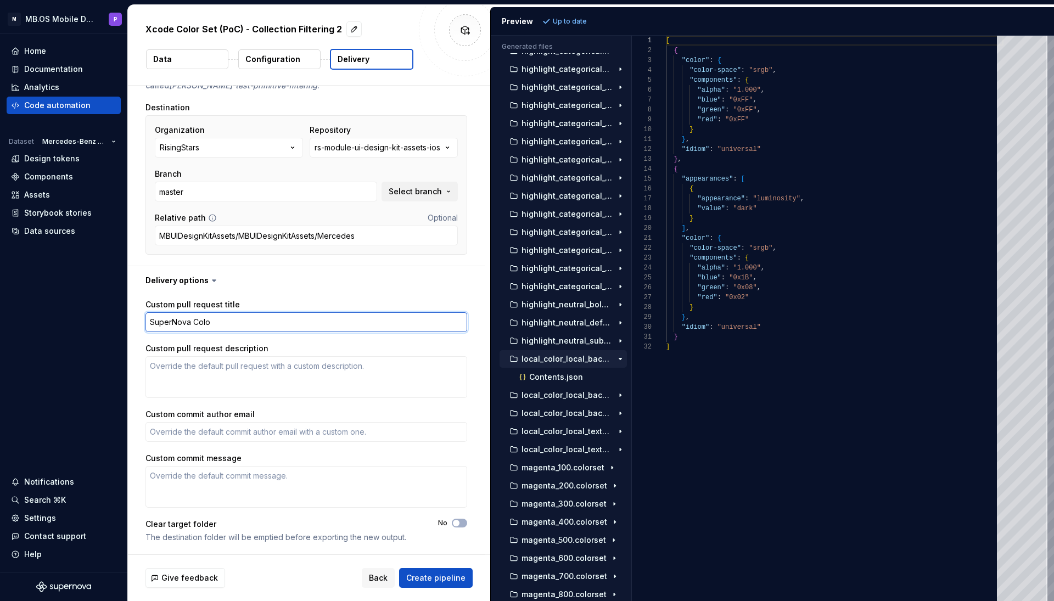
type textarea "*"
type textarea "SuperNova Color"
type textarea "*"
type textarea "SuperNova Colors"
type textarea "*"
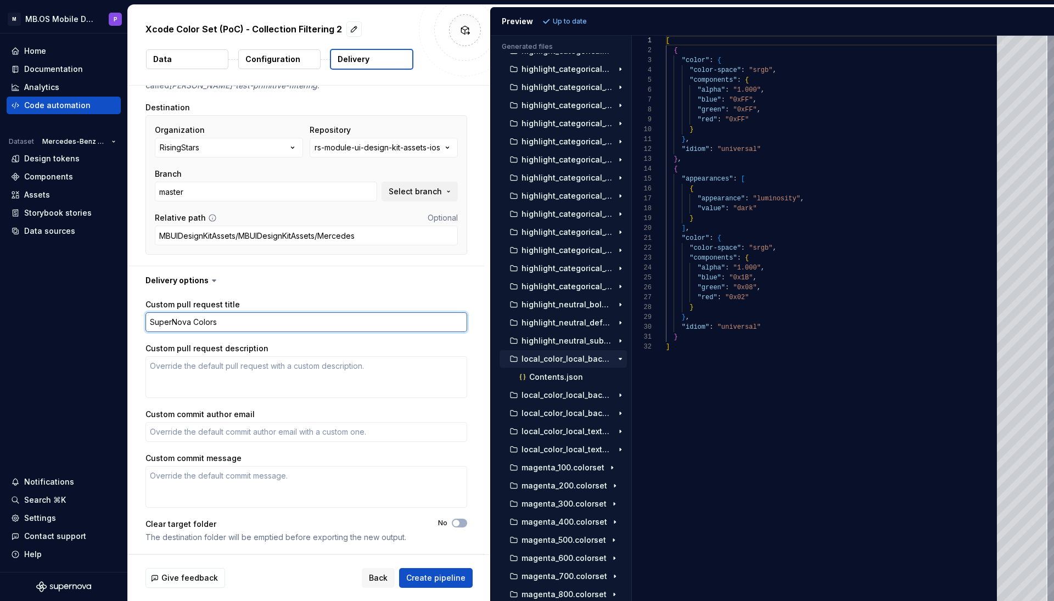
type textarea "SuperNova Colors"
type textarea "*"
type textarea "SuperNova Colors f"
type textarea "*"
type textarea "SuperNova Colors fo"
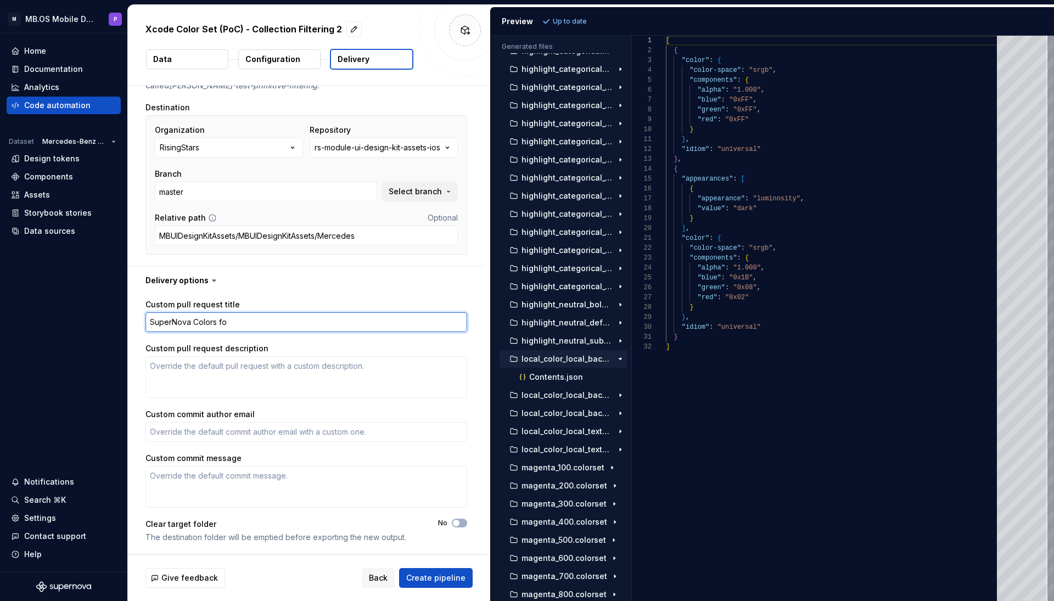
type textarea "*"
type textarea "SuperNova Colors for"
type textarea "*"
type textarea "SuperNova Colors for"
type textarea "*"
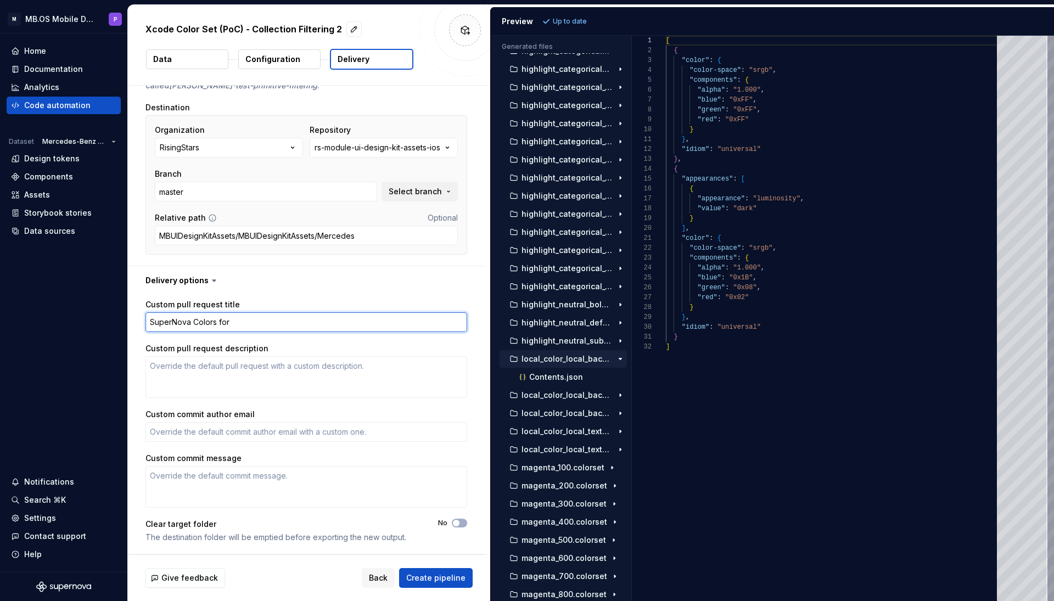
type textarea "SuperNova Colors for M"
type textarea "*"
type textarea "SuperNova Colors for Me"
type textarea "*"
type textarea "SuperNova Colors for M"
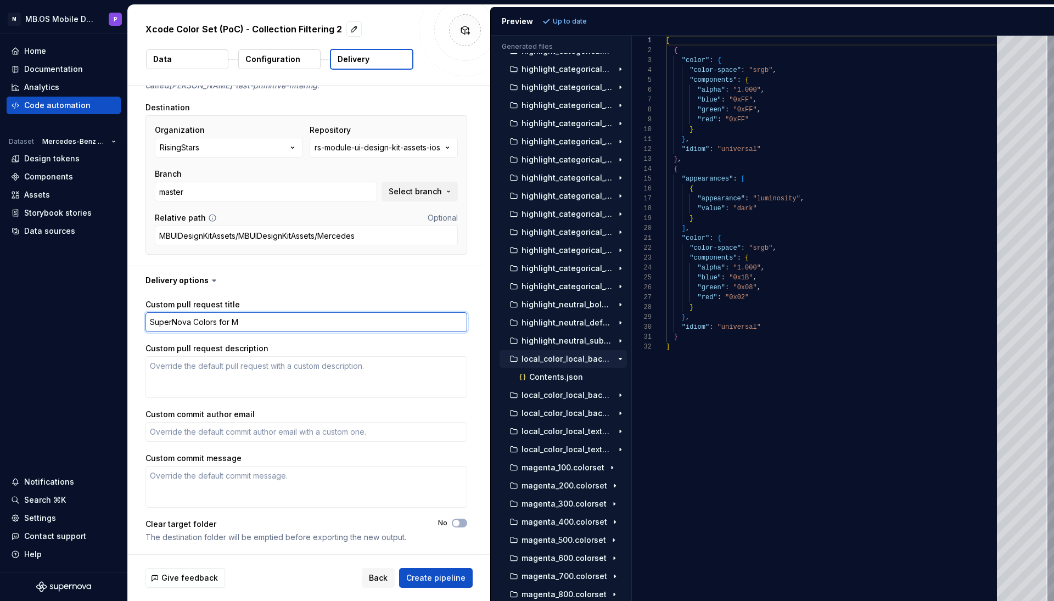
type textarea "*"
type textarea "SuperNova Colors for"
type textarea "*"
type textarea "SuperNova Colors for"
type textarea "*"
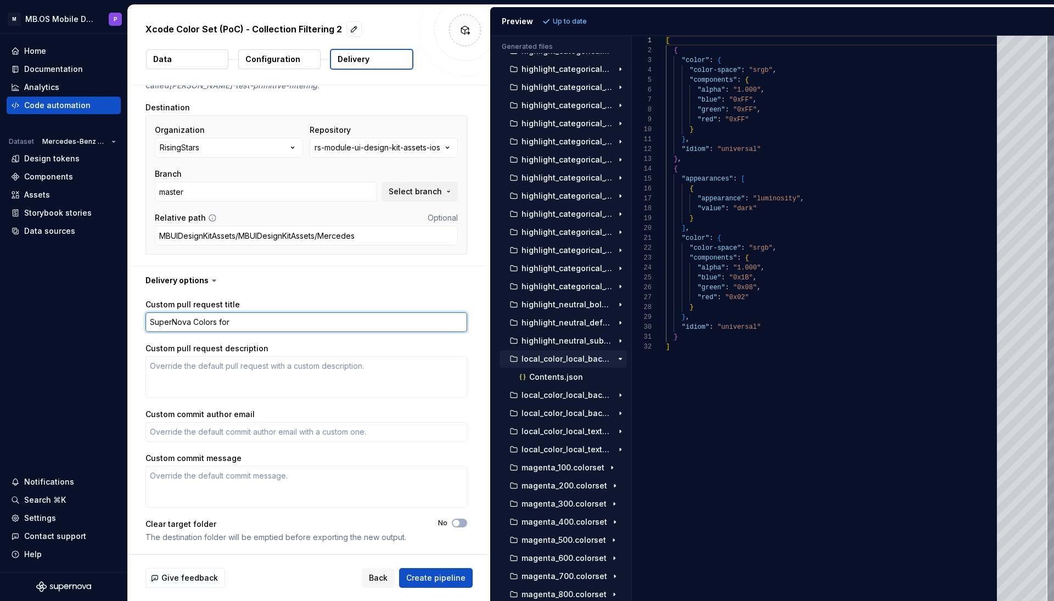
type textarea "SuperNova Colors fo"
type textarea "*"
type textarea "SuperNova Colors f"
type textarea "*"
type textarea "SuperNova Colors"
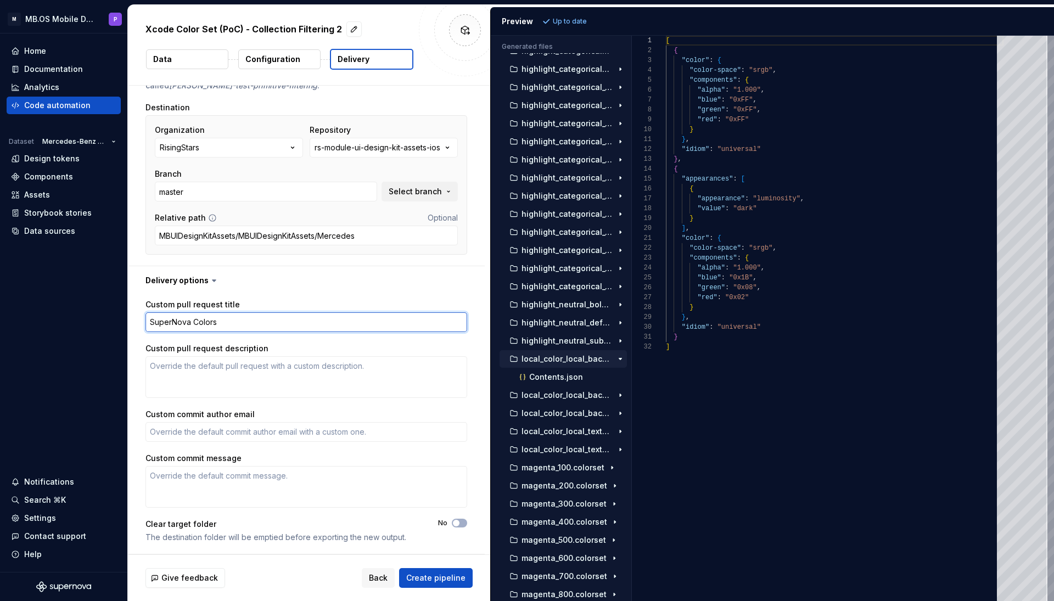
type textarea "*"
type textarea "SuperNova Colors"
type textarea "*"
type textarea "SuperNova Colors"
type textarea "*"
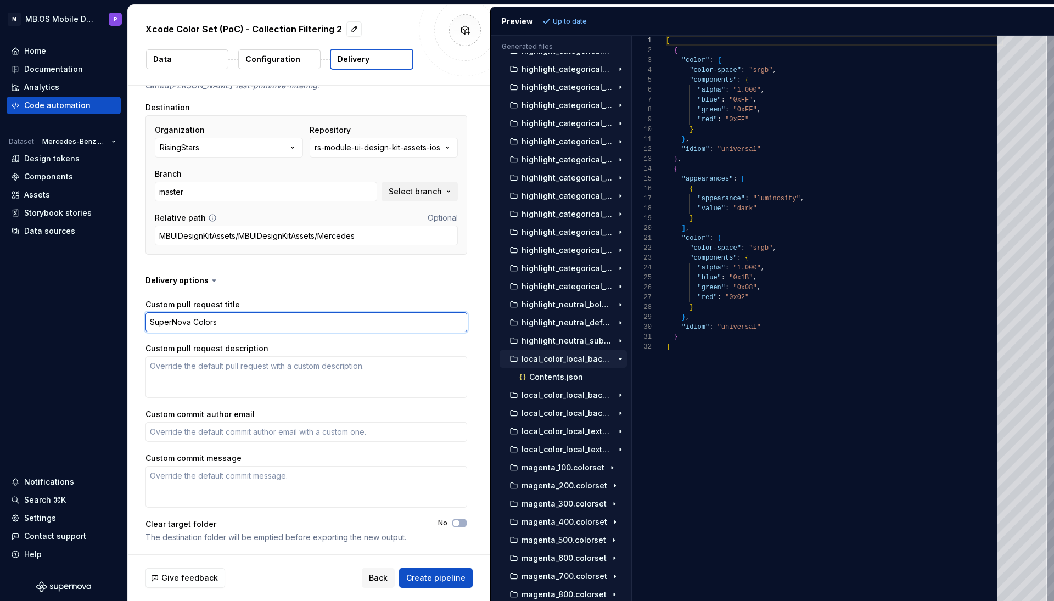
type textarea "SuperNova Colors -"
type textarea "*"
type textarea "SuperNova Colors -"
type textarea "*"
type textarea "SuperNova Colors - M"
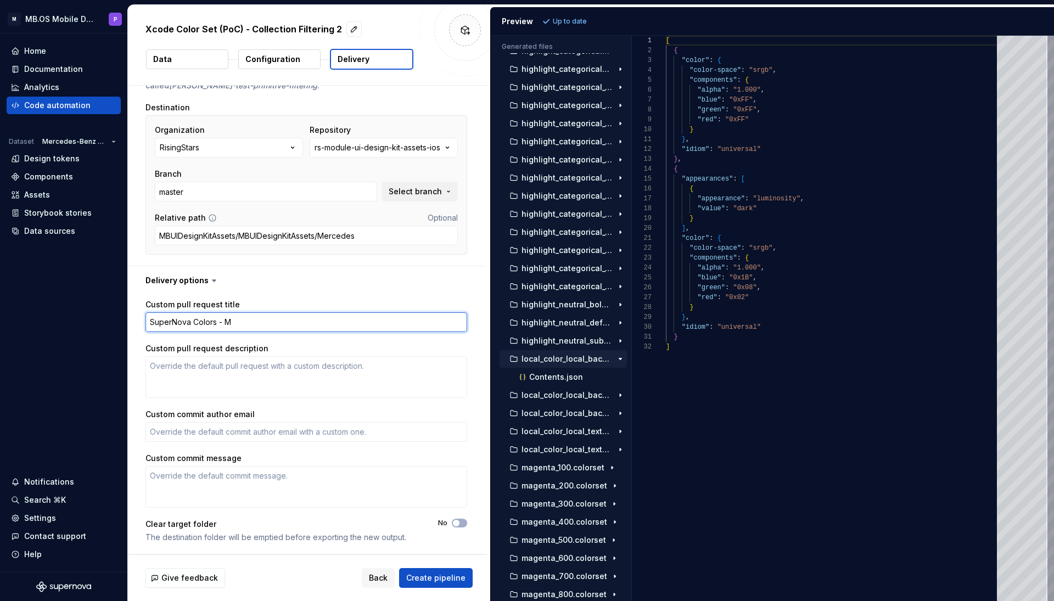
type textarea "*"
type textarea "SuperNova Colors - Me"
type textarea "*"
type textarea "SuperNova Colors - Mer"
type textarea "*"
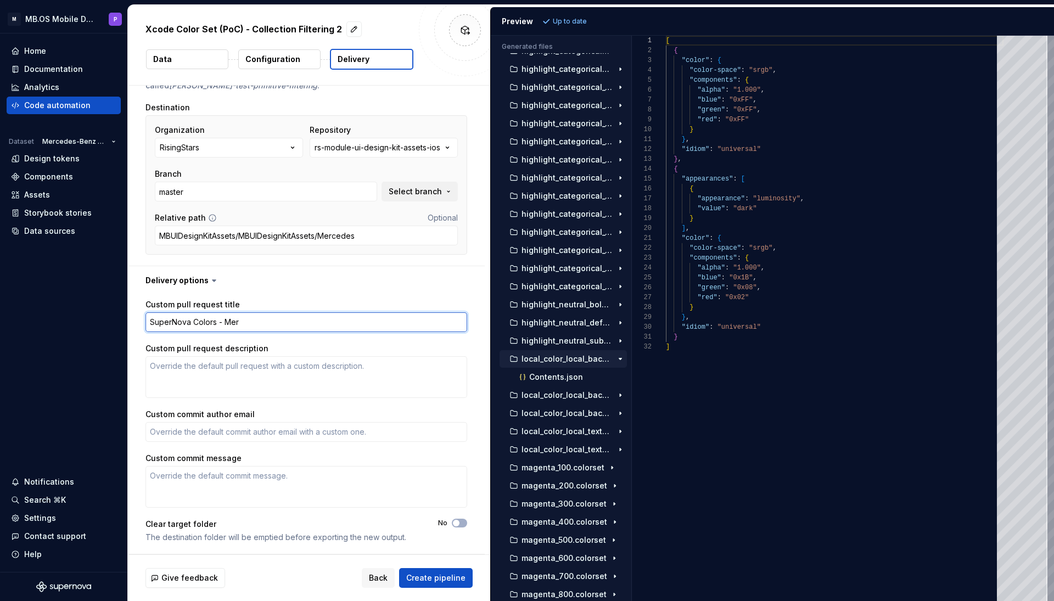
type textarea "SuperNova Colors - Merc"
type textarea "*"
type textarea "SuperNova Colors - Merce"
type textarea "*"
type textarea "SuperNova Colors - Merced"
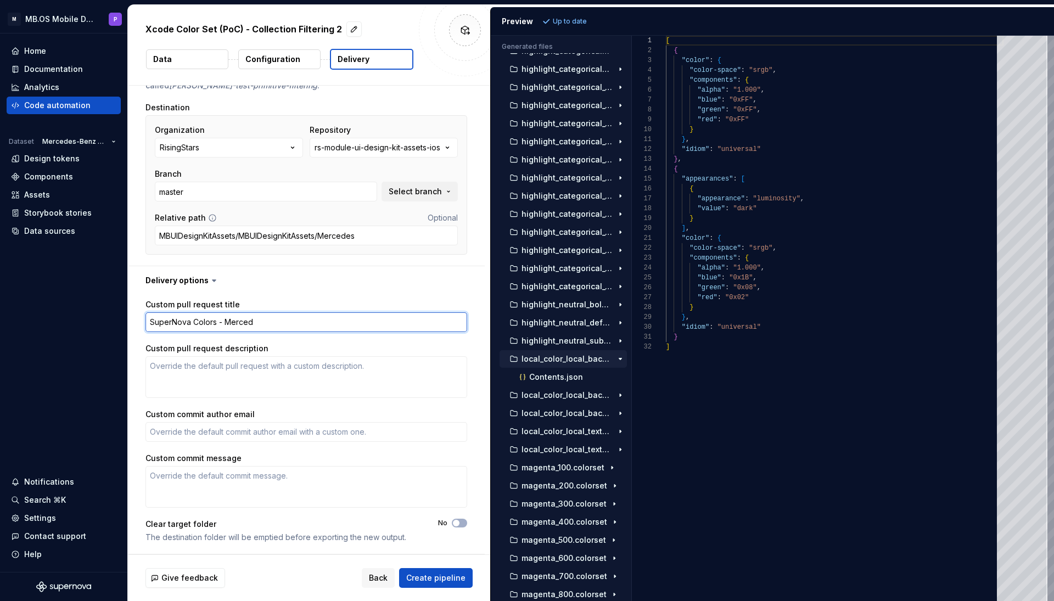
type textarea "*"
type textarea "SuperNova Colors - Mercede"
type textarea "*"
type textarea "SuperNova Colors - Mercedes"
type textarea "*"
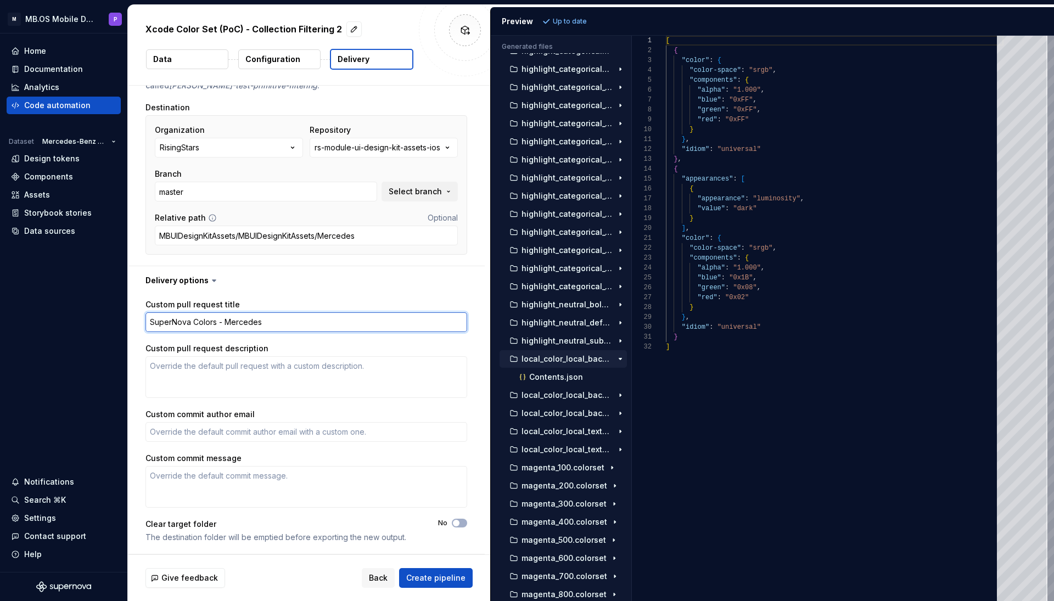
type textarea "SuperNova Colors - Mercedes"
type textarea "*"
type textarea "SuperNova Colors - Mercedes T"
type textarea "*"
type textarea "SuperNova Colors - Mercedes Th"
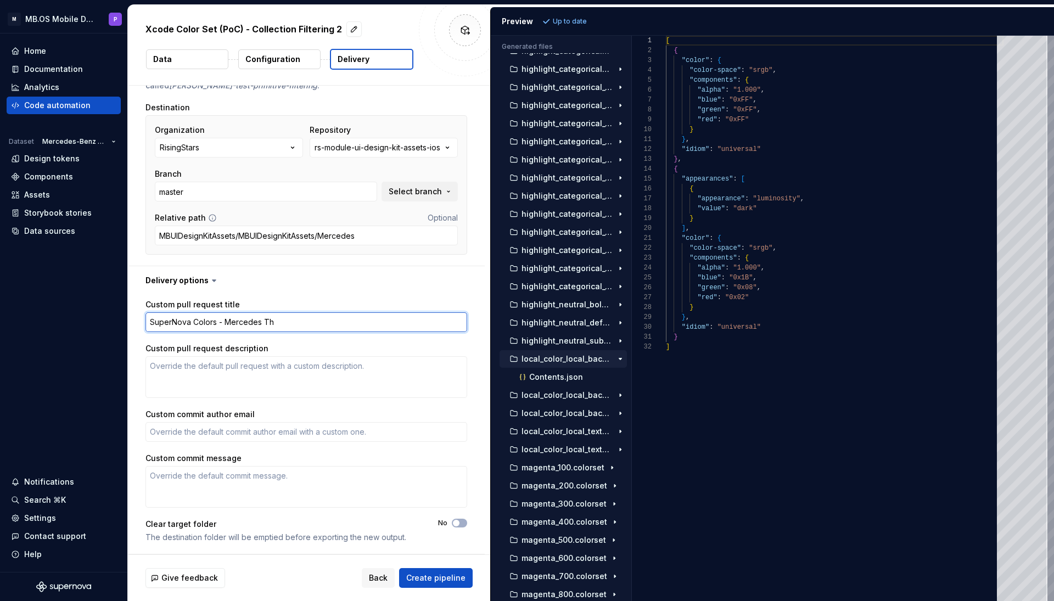
type textarea "*"
type textarea "SuperNova Colors - Mercedes The"
type textarea "*"
type textarea "SuperNova Colors - Mercedes Them"
type textarea "*"
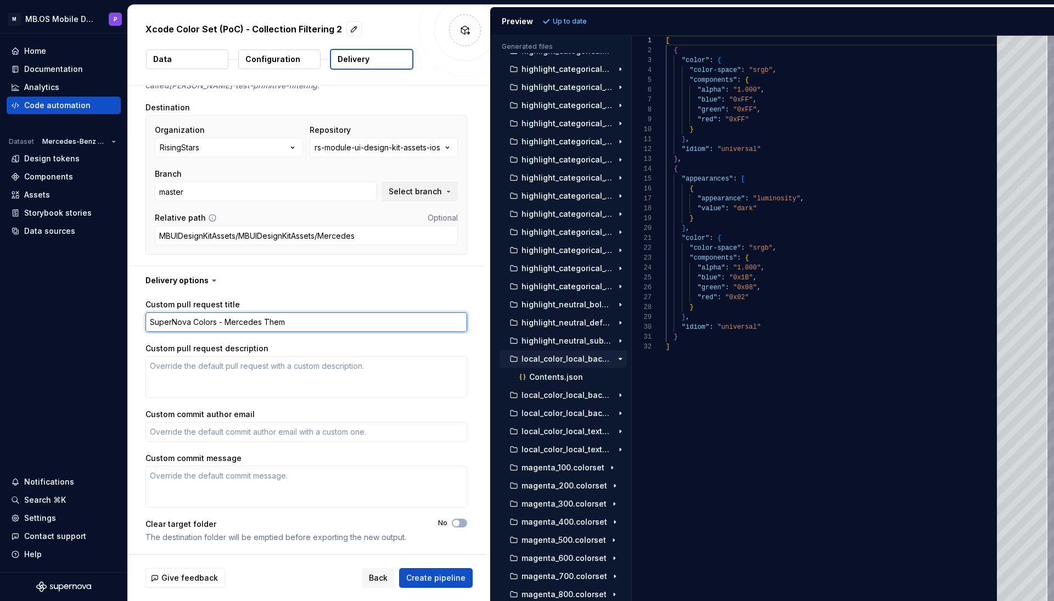
type textarea "SuperNova Colors - Mercedes Theme"
click at [234, 324] on textarea "SuperNova Colors - Mercedes Theme" at bounding box center [306, 322] width 322 height 20
click at [150, 321] on textarea "SuperNova Colors - Mercedes Theme" at bounding box center [306, 322] width 322 height 20
paste textarea "Mercedes"
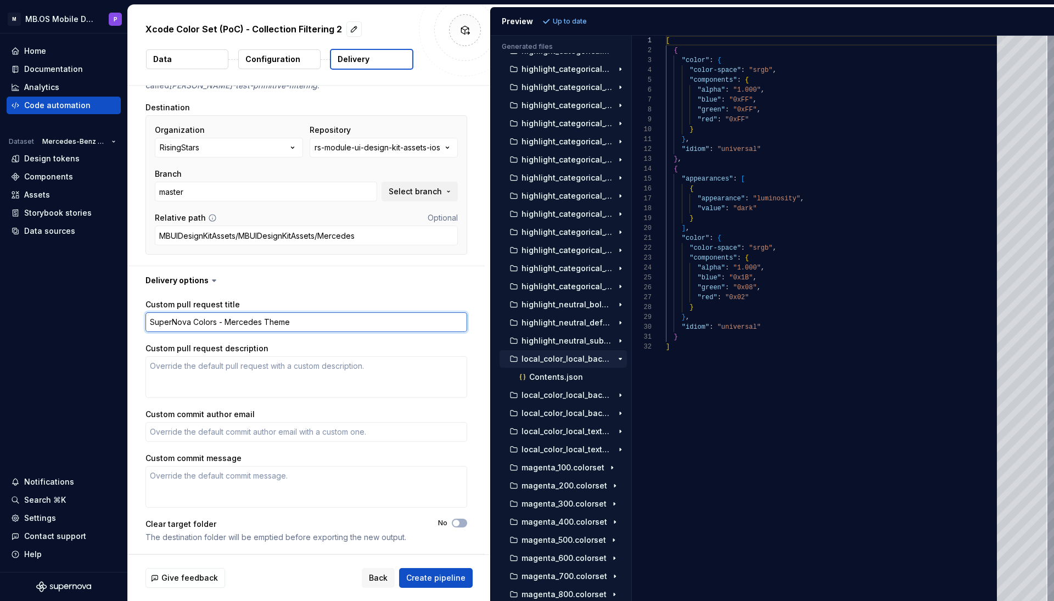
type textarea "*"
type textarea "Mercedes SuperNova Colors - Mercedes Theme"
type textarea "*"
type textarea "MercedesSuperNova Colors - Mercedes Theme"
type textarea "*"
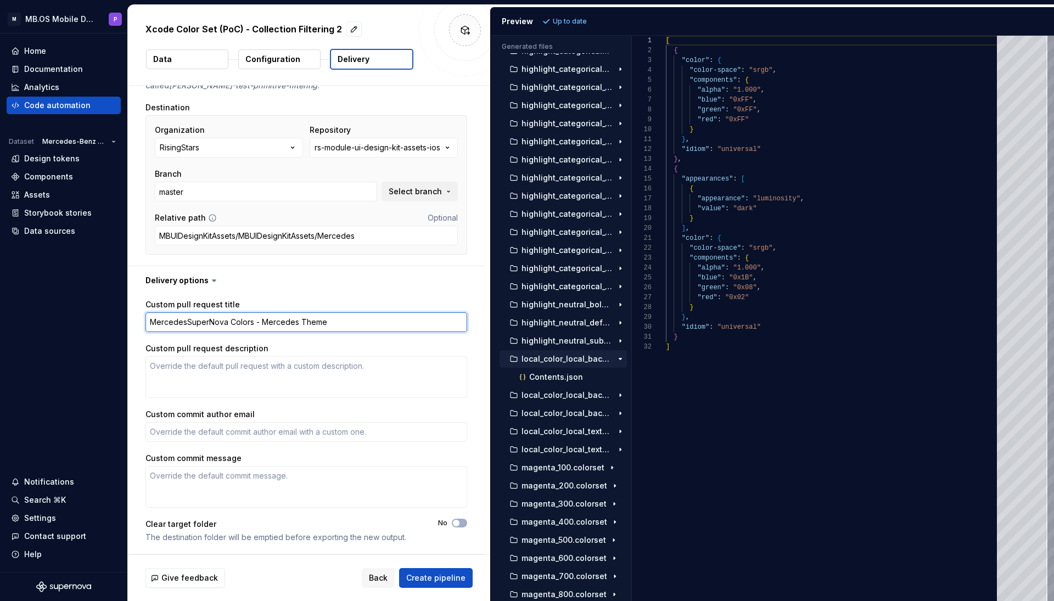
type textarea "MercedeSuperNova Colors - Mercedes Theme"
type textarea "*"
type textarea "MercedSuperNova Colors - Mercedes Theme"
type textarea "*"
type textarea "MerceSuperNova Colors - Mercedes Theme"
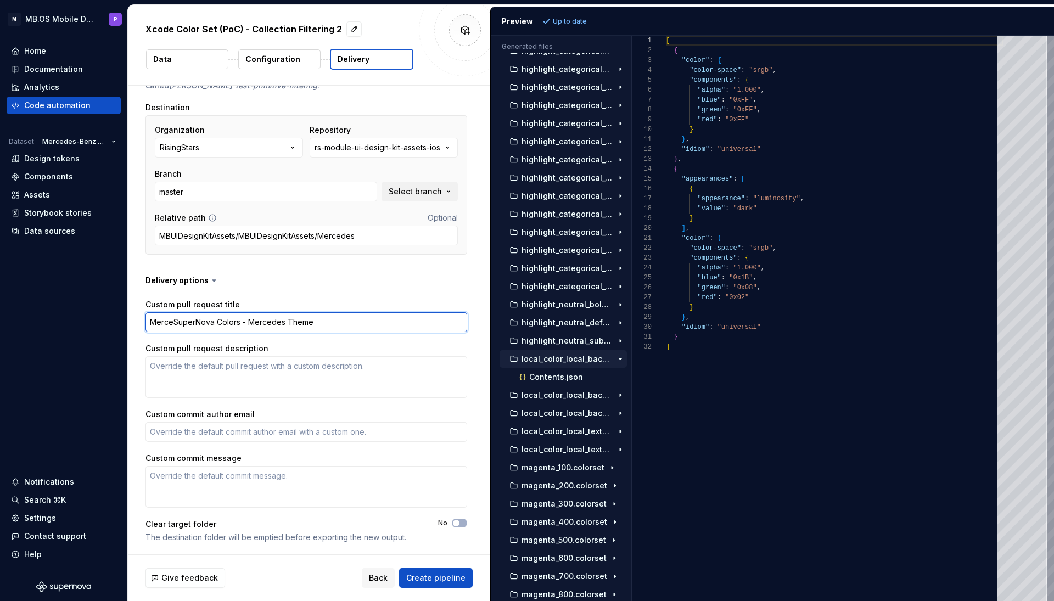
type textarea "*"
type textarea "MercSuperNova Colors - Mercedes Theme"
type textarea "*"
type textarea "MerSuperNova Colors - Mercedes Theme"
type textarea "*"
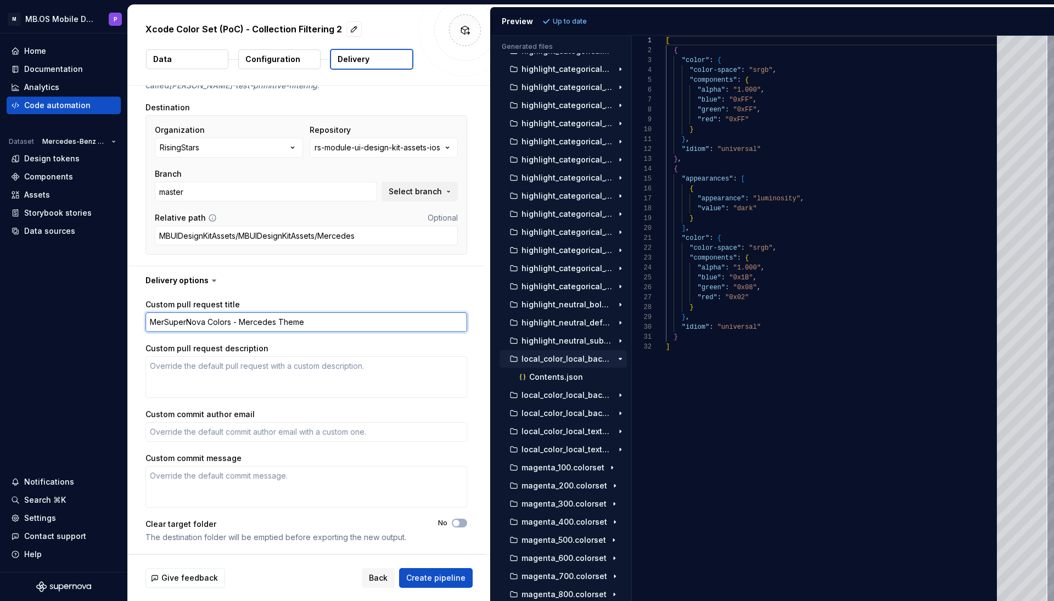
type textarea "MeSuperNova Colors - Mercedes Theme"
type textarea "*"
type textarea "MSuperNova Colors - Mercedes Theme"
type textarea "*"
type textarea "SuperNova Colors - Mercedes Theme"
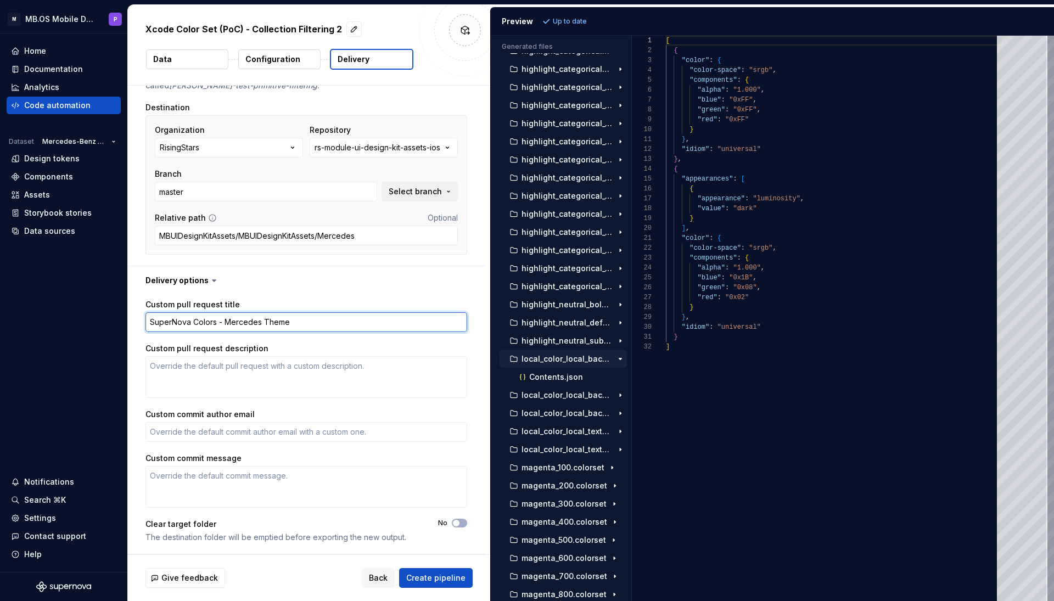
type textarea "*"
type textarea "TSuperNova Colors - Mercedes Theme"
type textarea "*"
type textarea "TeSuperNova Colors - Mercedes Theme"
type textarea "*"
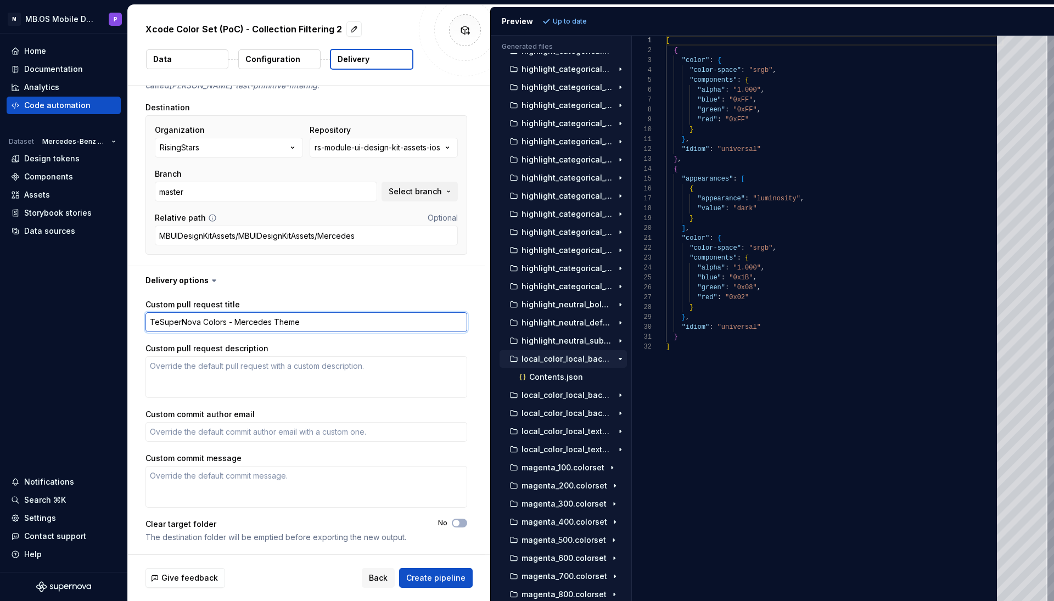
type textarea "TesSuperNova Colors - Mercedes Theme"
type textarea "*"
type textarea "TestSuperNova Colors - Mercedes Theme"
type textarea "*"
type textarea "Test SuperNova Colors - Mercedes Theme"
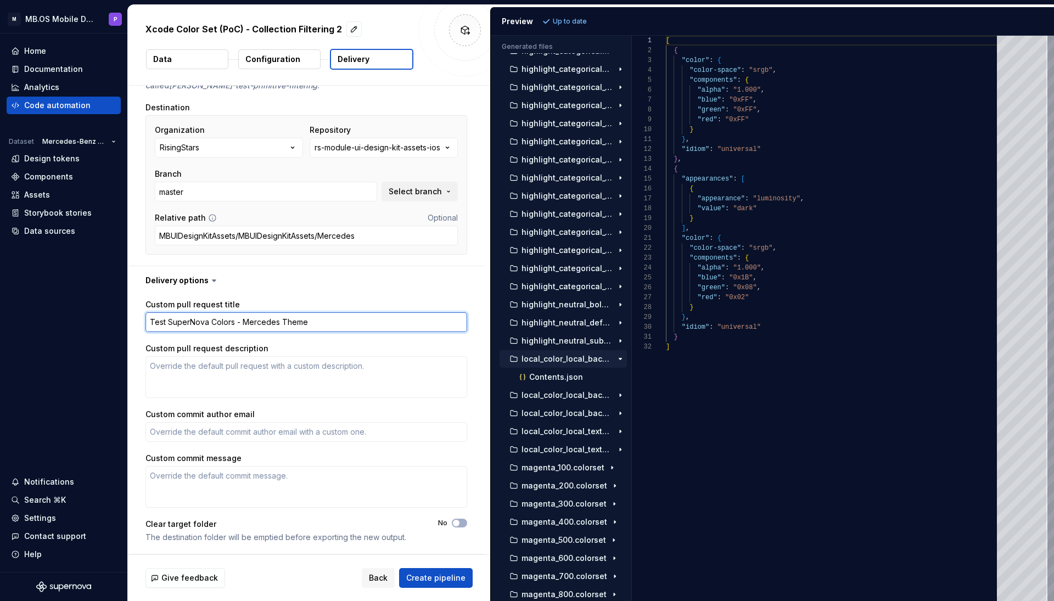
type textarea "*"
type textarea "Test -SuperNova Colors - Mercedes Theme"
type textarea "*"
type textarea "Test - SuperNova Colors - Mercedes Theme"
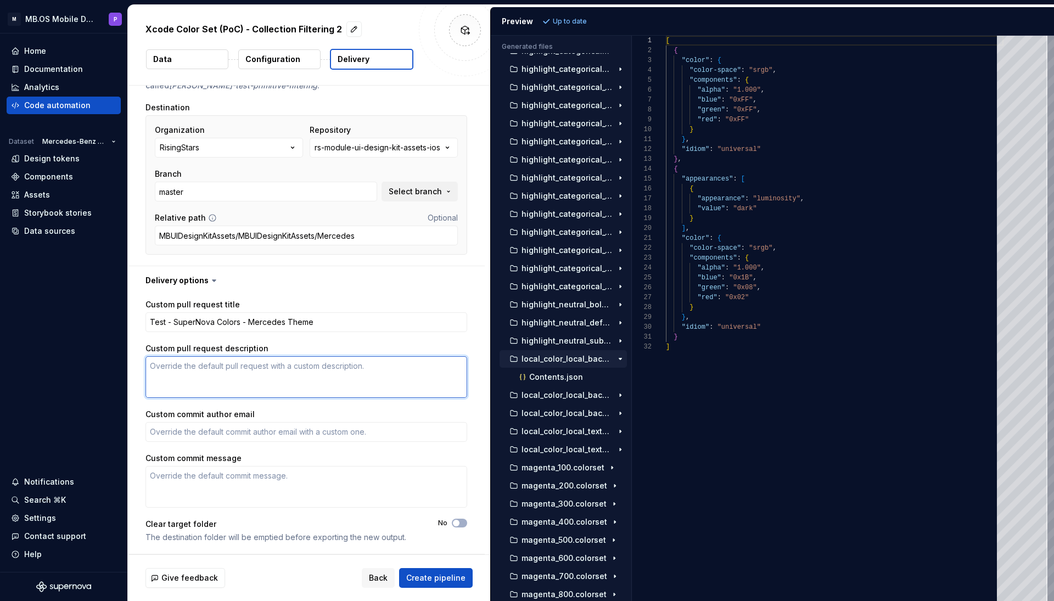
click at [158, 366] on textarea "Custom pull request description" at bounding box center [306, 377] width 322 height 42
type textarea "*"
type textarea "M"
type textarea "*"
type textarea "Me"
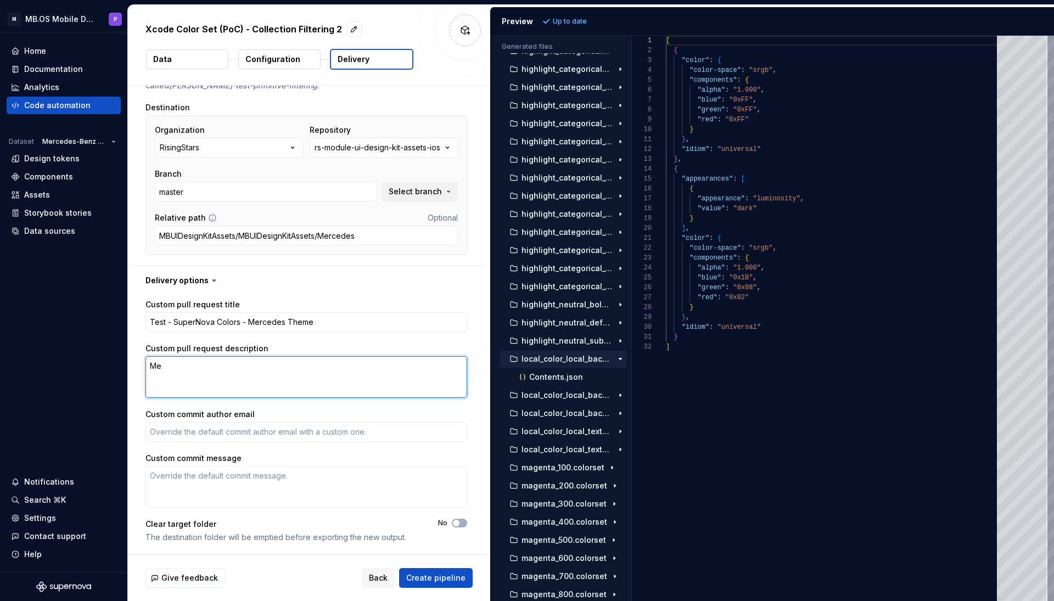
type textarea "*"
type textarea "Mer"
type textarea "*"
type textarea "Merc"
type textarea "*"
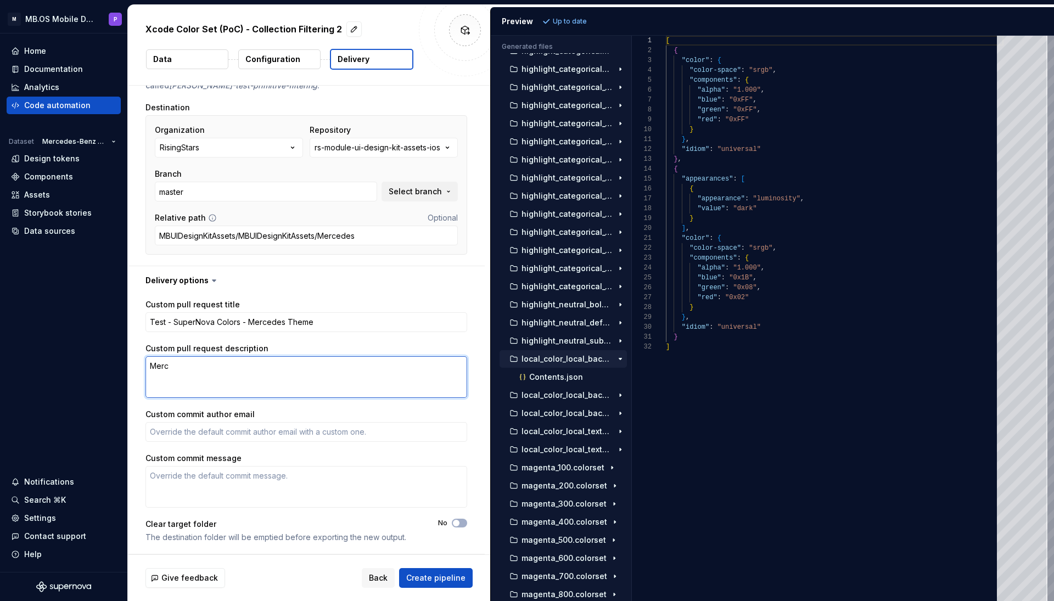
type textarea "Merce"
type textarea "*"
type textarea "Merced"
type textarea "*"
type textarea "Mercede"
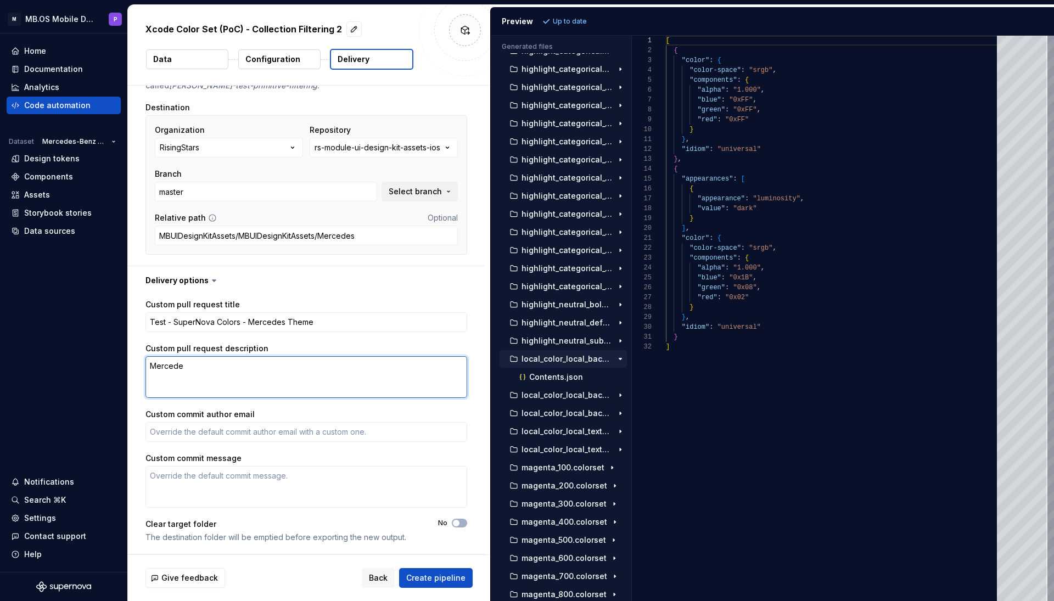
type textarea "*"
type textarea "Mercedes"
type textarea "*"
type textarea "Mercedes"
type textarea "*"
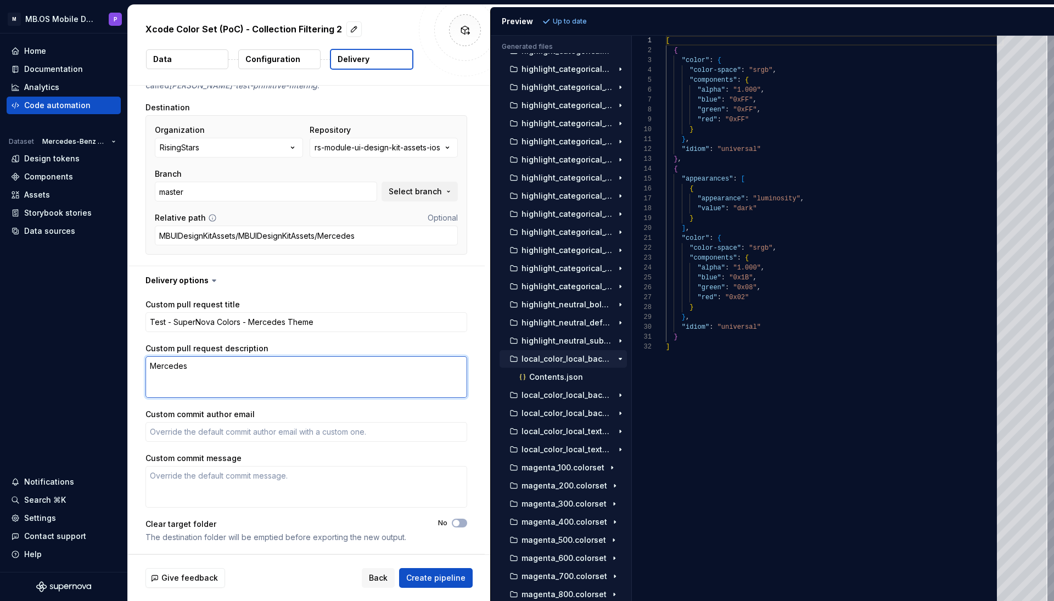
type textarea "Mercedes C"
type textarea "*"
type textarea "Mercedes Co"
type textarea "*"
type textarea "Mercedes Col"
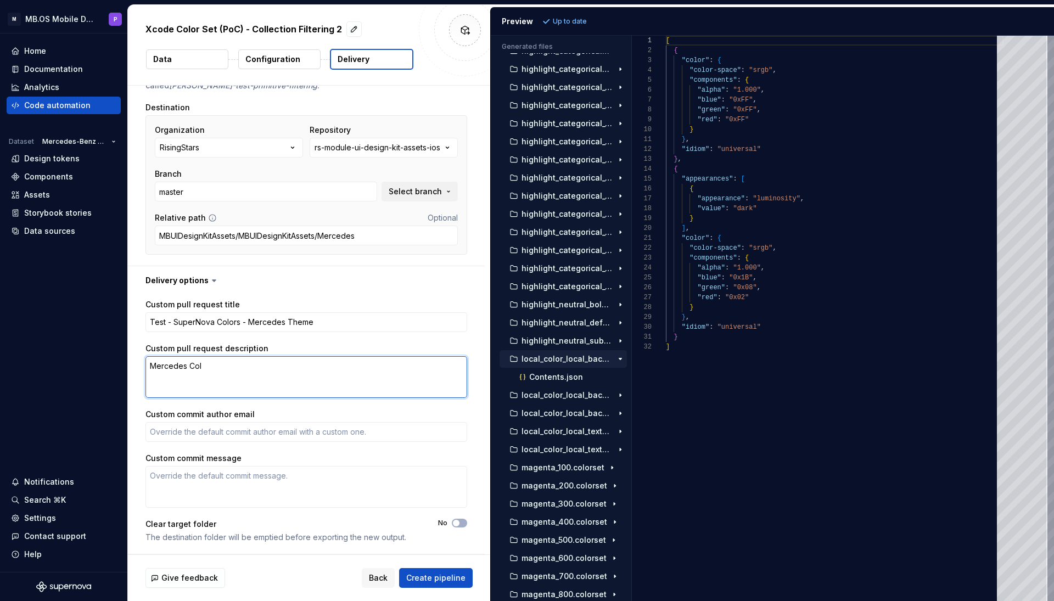
type textarea "*"
type textarea "Mercedes Colo"
type textarea "*"
type textarea "Mercedes Color"
type textarea "*"
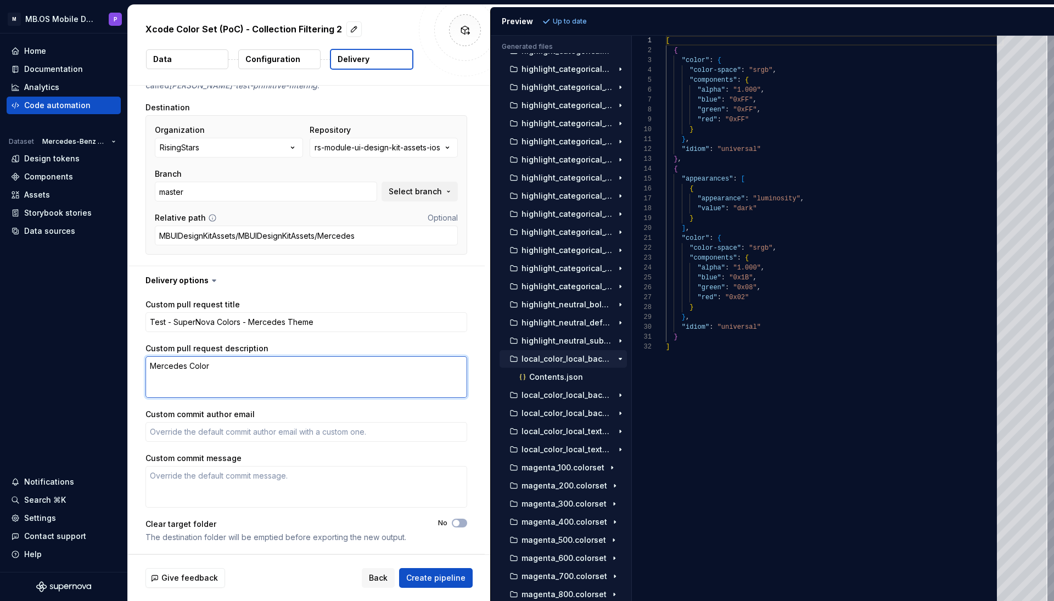
type textarea "Mercedes Colors"
type textarea "*"
type textarea "Mercedes Colors"
type textarea "*"
type textarea "Mercedes Colors f"
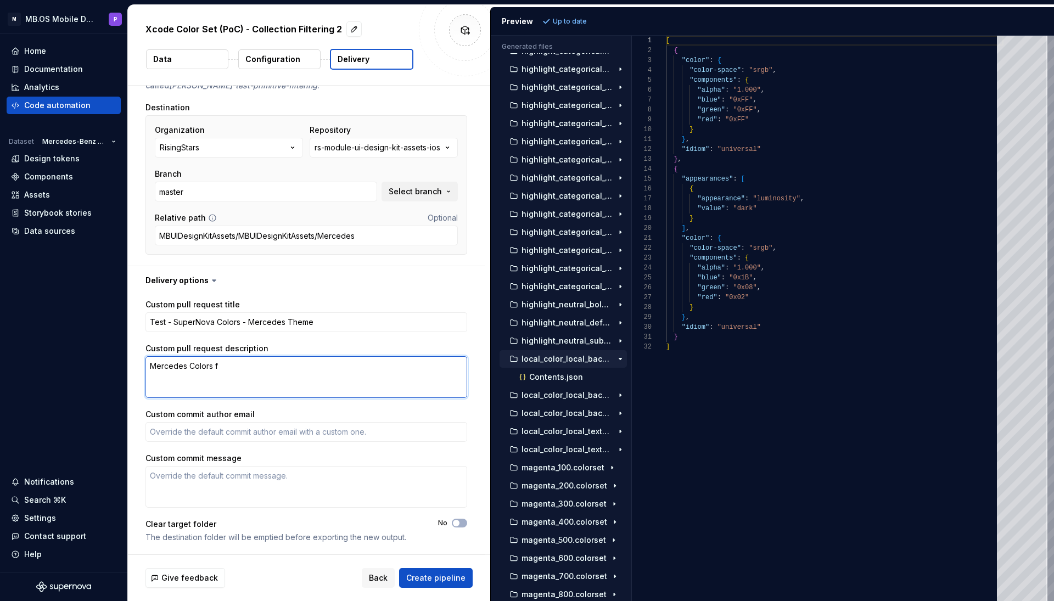
type textarea "*"
type textarea "Mercedes Colors fr"
type textarea "*"
type textarea "Mercedes Colors fro"
type textarea "*"
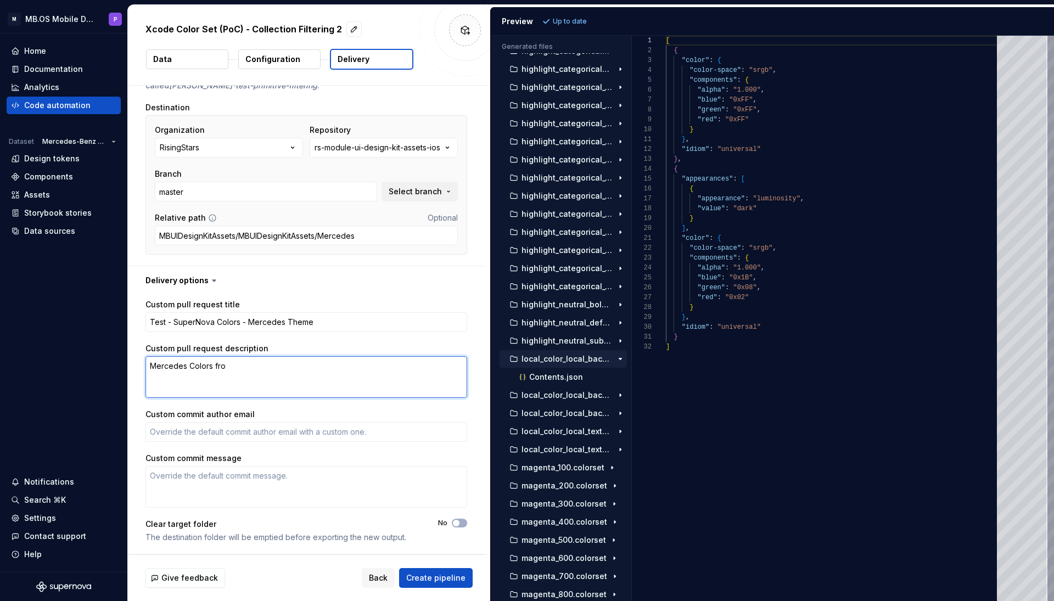
type textarea "Mercedes Colors from"
type textarea "*"
type textarea "Mercedes Colors from"
type textarea "*"
type textarea "Mercedes Colors from S"
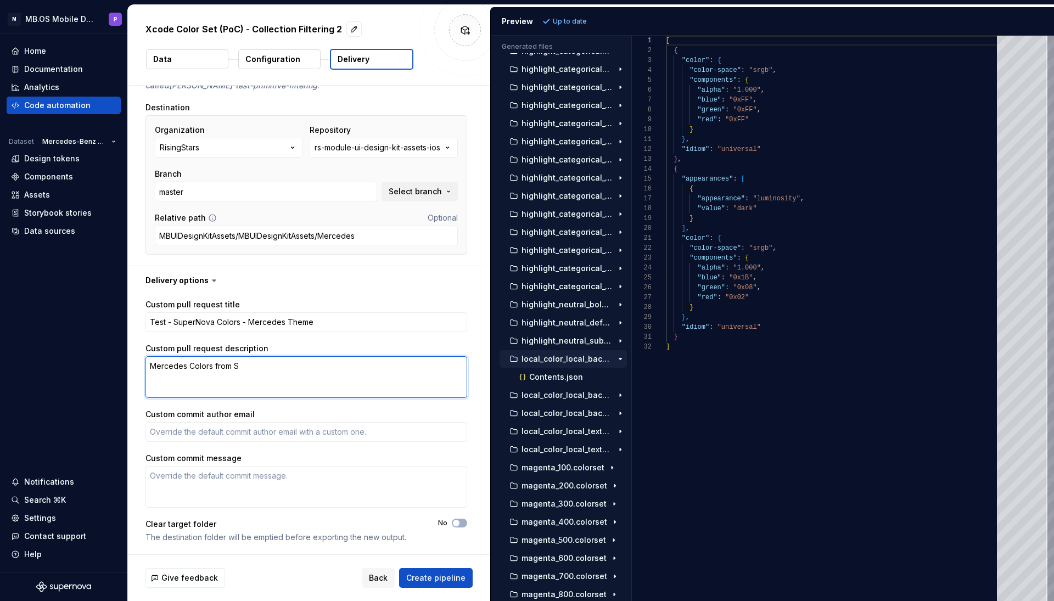
type textarea "*"
type textarea "Mercedes Colors from Su"
type textarea "*"
type textarea "Mercedes Colors from Sup"
type textarea "*"
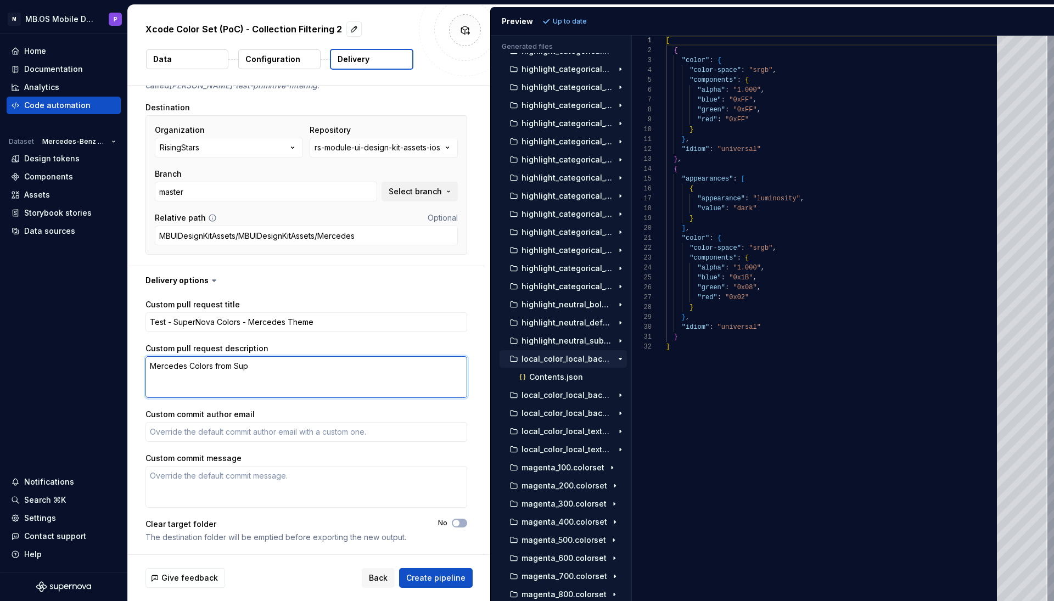
type textarea "Mercedes Colors from Supe"
type textarea "*"
type textarea "Mercedes Colors from Super"
type textarea "*"
type textarea "Mercedes Colors from Supern"
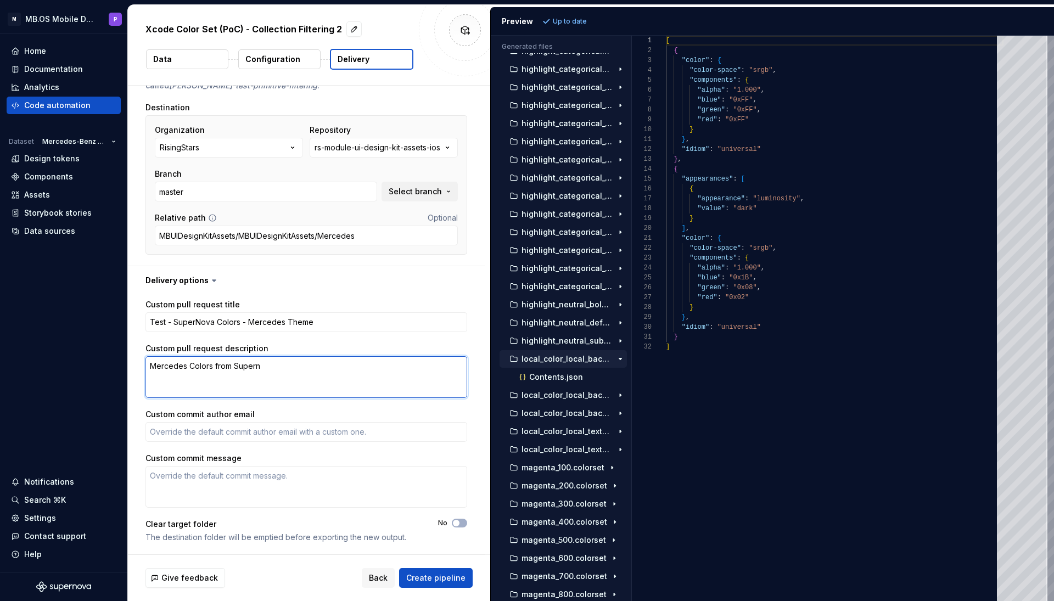
type textarea "*"
type textarea "Mercedes Colors from Superno"
type textarea "*"
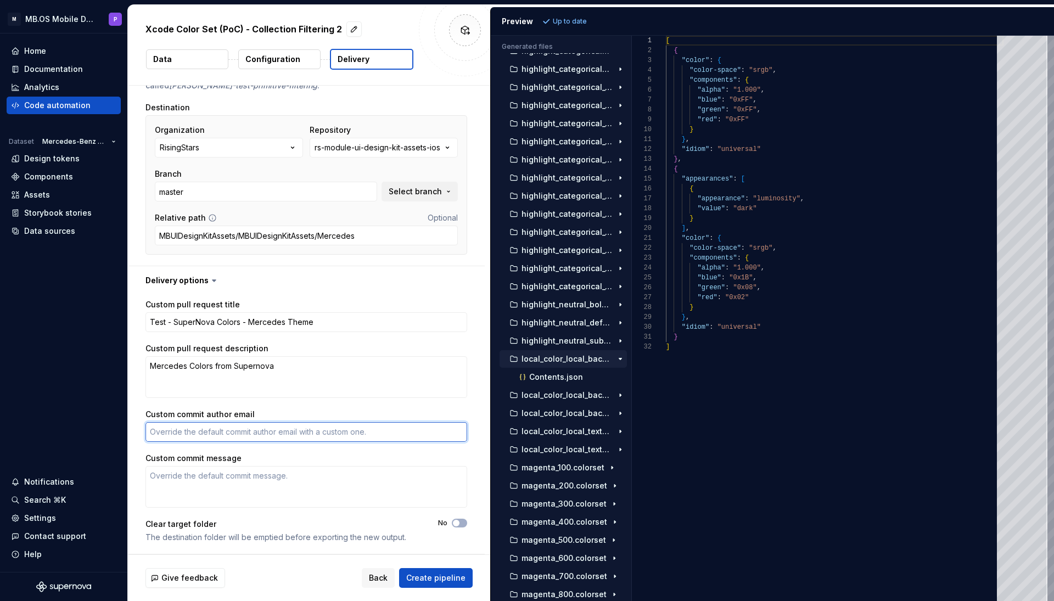
click at [197, 425] on textarea "Custom commit author email" at bounding box center [306, 432] width 322 height 20
click at [154, 431] on textarea "[PERSON_NAME][EMAIL_ADDRESS][PERSON_NAME][DOMAIN_NAME]" at bounding box center [306, 432] width 322 height 20
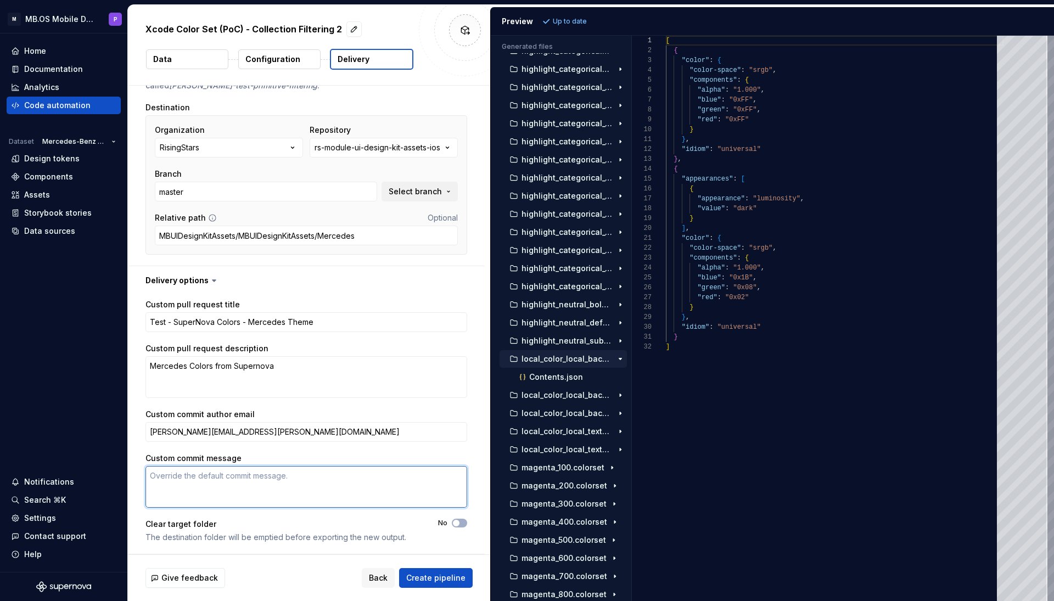
click at [156, 477] on textarea "Custom commit message" at bounding box center [306, 487] width 322 height 42
click at [189, 474] on textarea "[MBUI-000] Test Supernova" at bounding box center [306, 487] width 322 height 42
click at [276, 479] on textarea "[MBUI-0000] Test Supernova" at bounding box center [306, 487] width 322 height 42
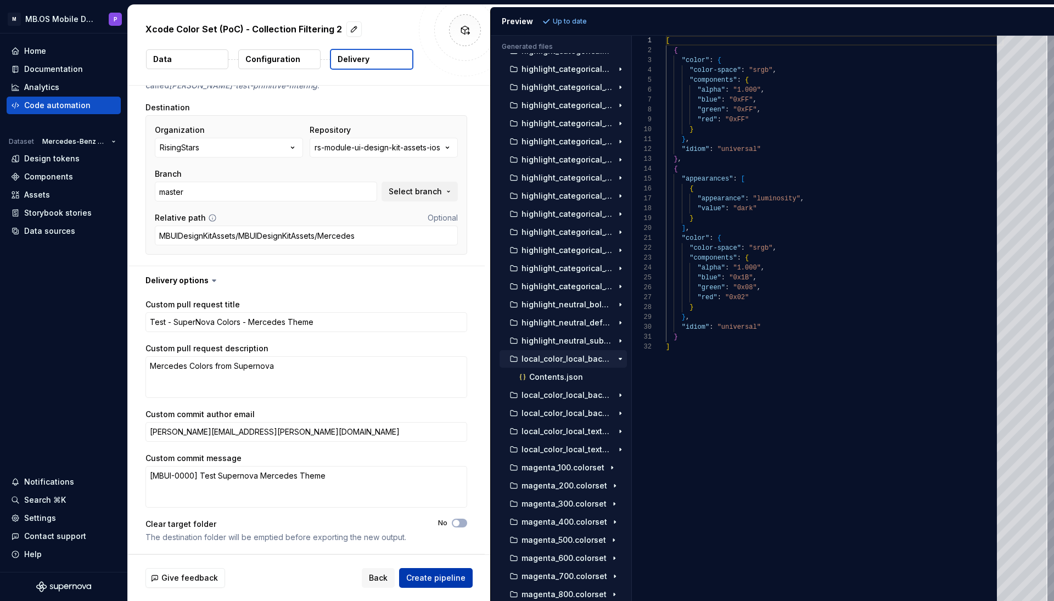
click at [432, 508] on span "Create pipeline" at bounding box center [435, 578] width 59 height 11
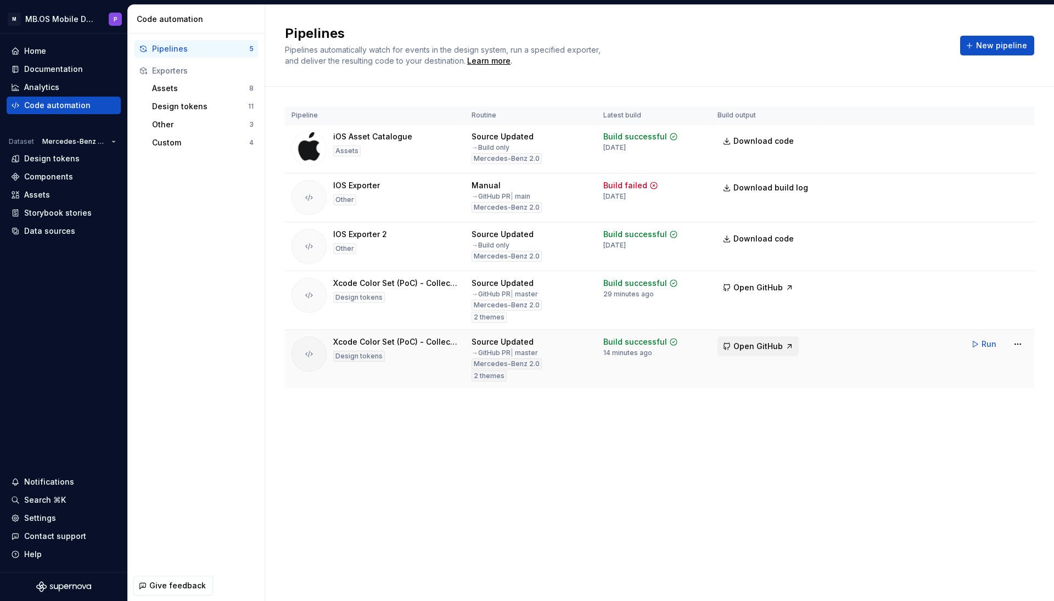
click at [761, 345] on span "Open GitHub" at bounding box center [757, 346] width 49 height 11
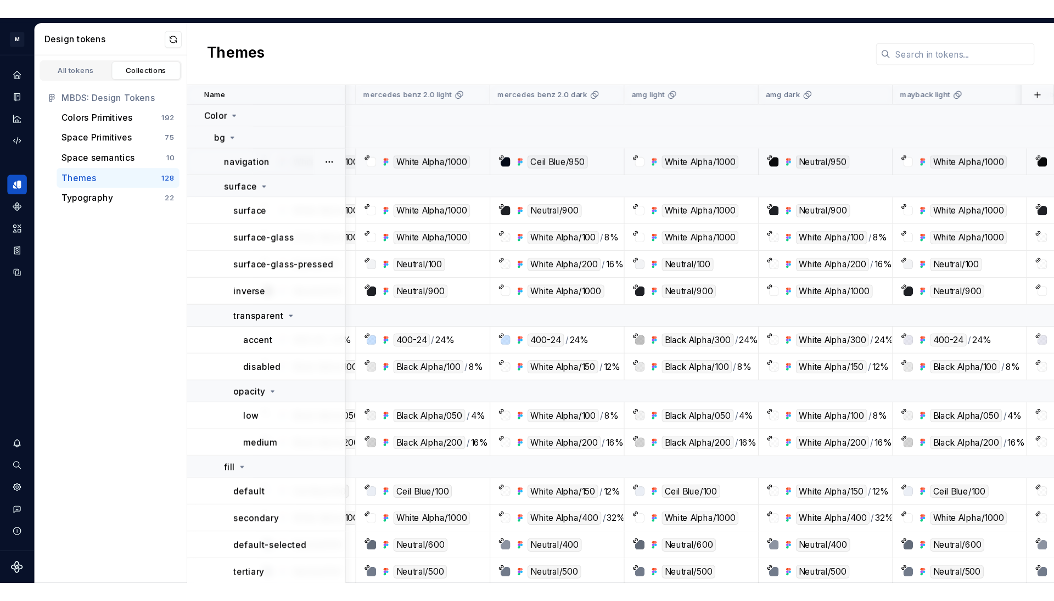
scroll to position [0, 91]
